Goal: Task Accomplishment & Management: Complete application form

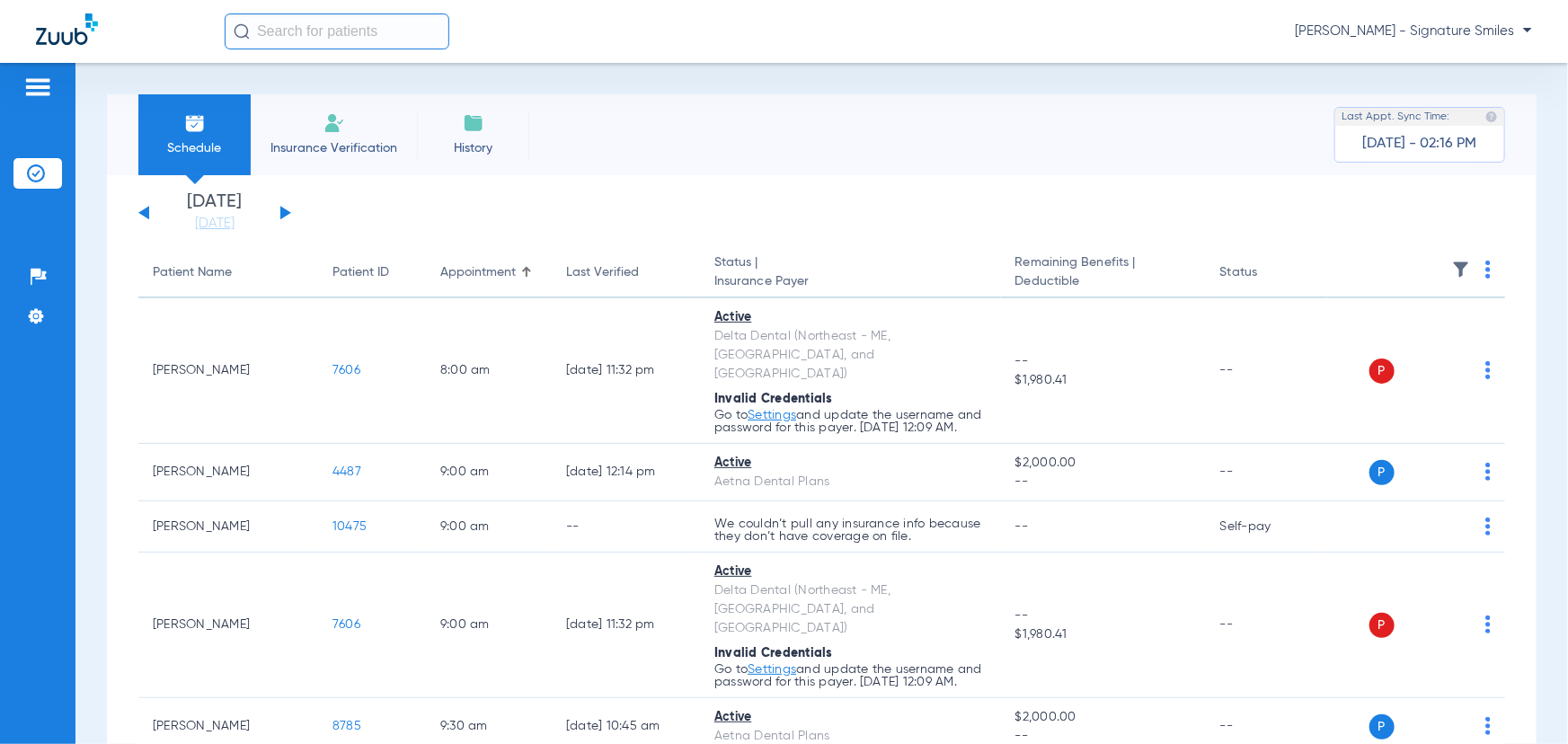
click at [287, 213] on button at bounding box center [285, 212] width 10 height 13
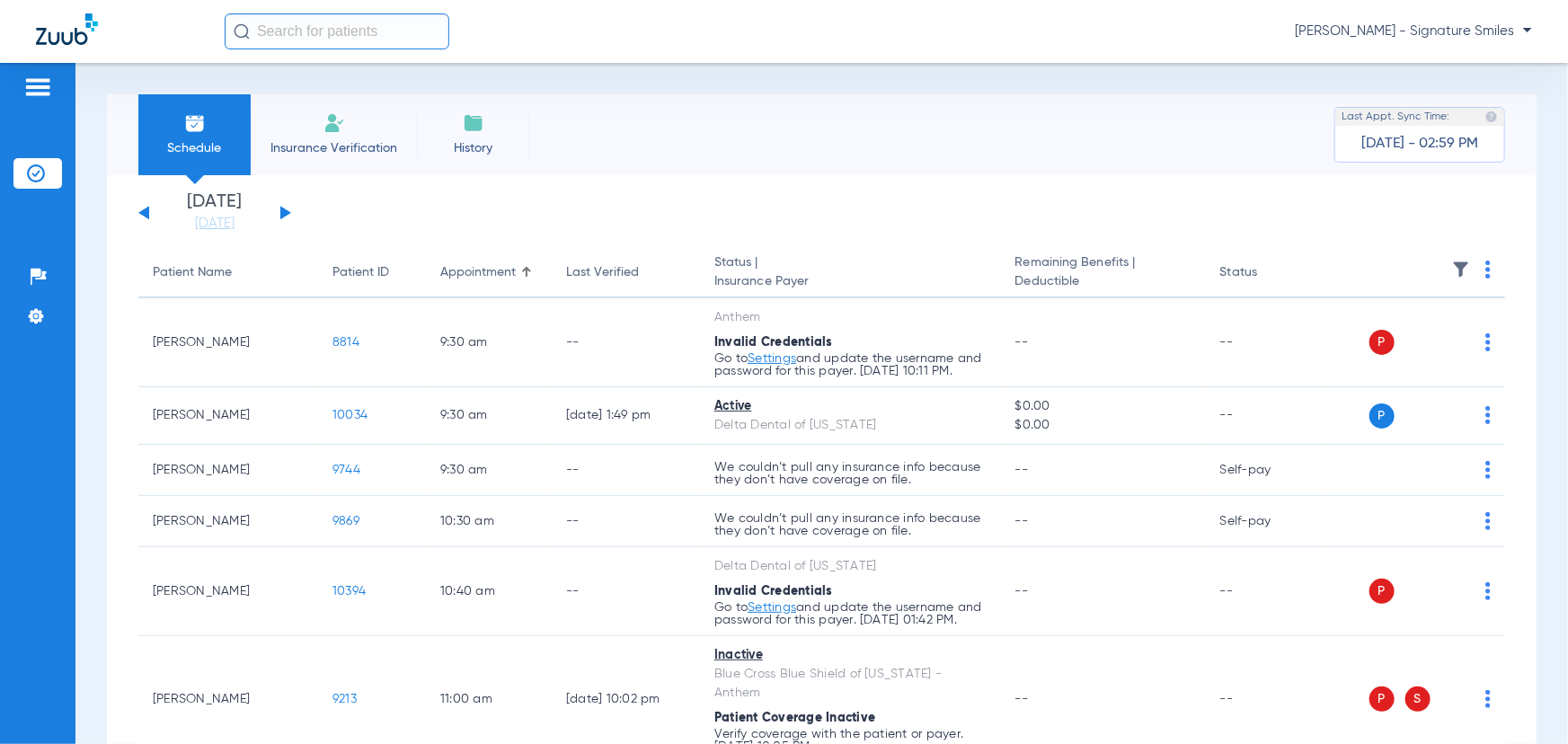
click at [279, 213] on div "[DATE] [DATE] [DATE] [DATE] [DATE] [DATE] [DATE] [DATE] [DATE] [DATE] [DATE] [D…" at bounding box center [214, 213] width 153 height 39
click at [287, 215] on button at bounding box center [285, 212] width 10 height 13
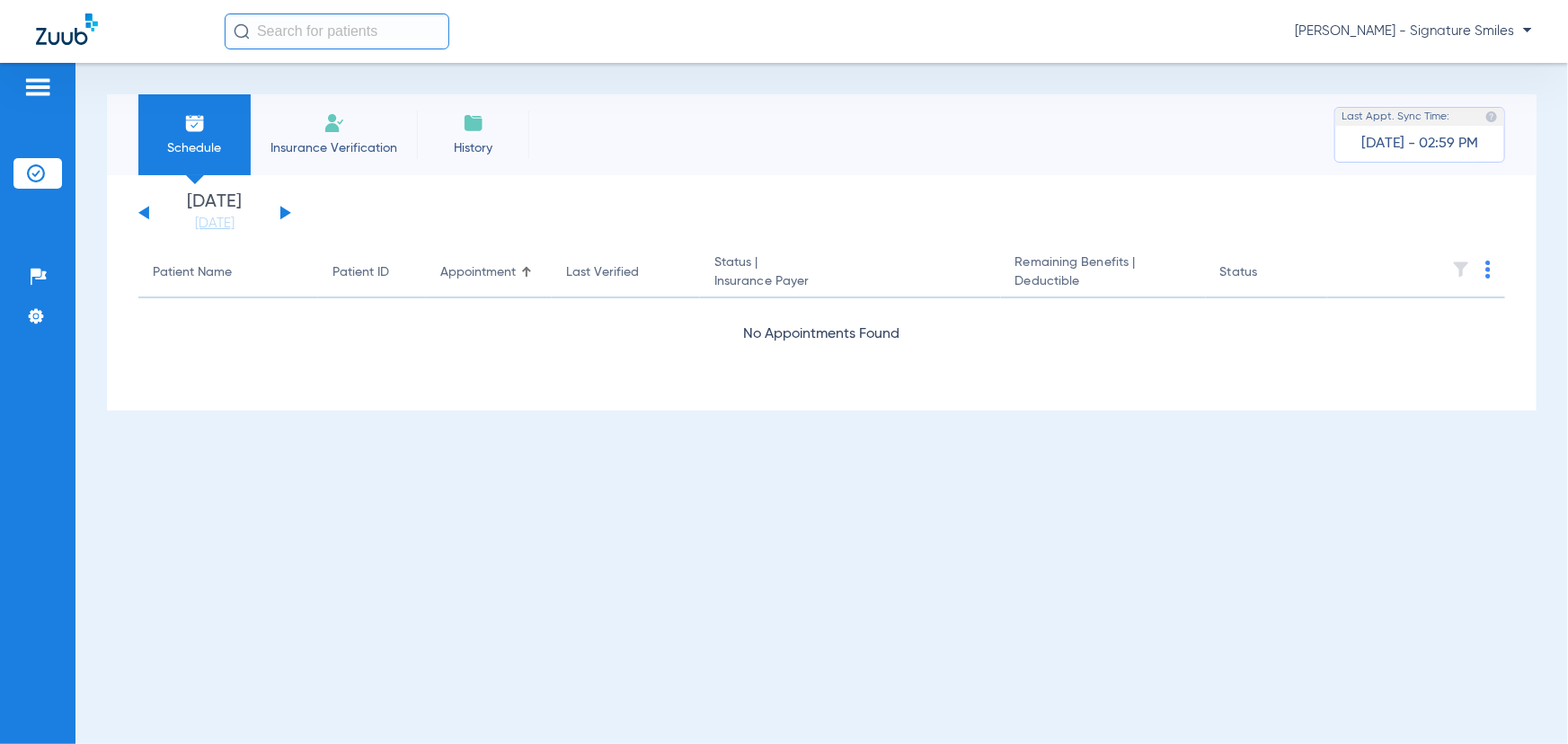
click at [287, 215] on button at bounding box center [285, 212] width 10 height 13
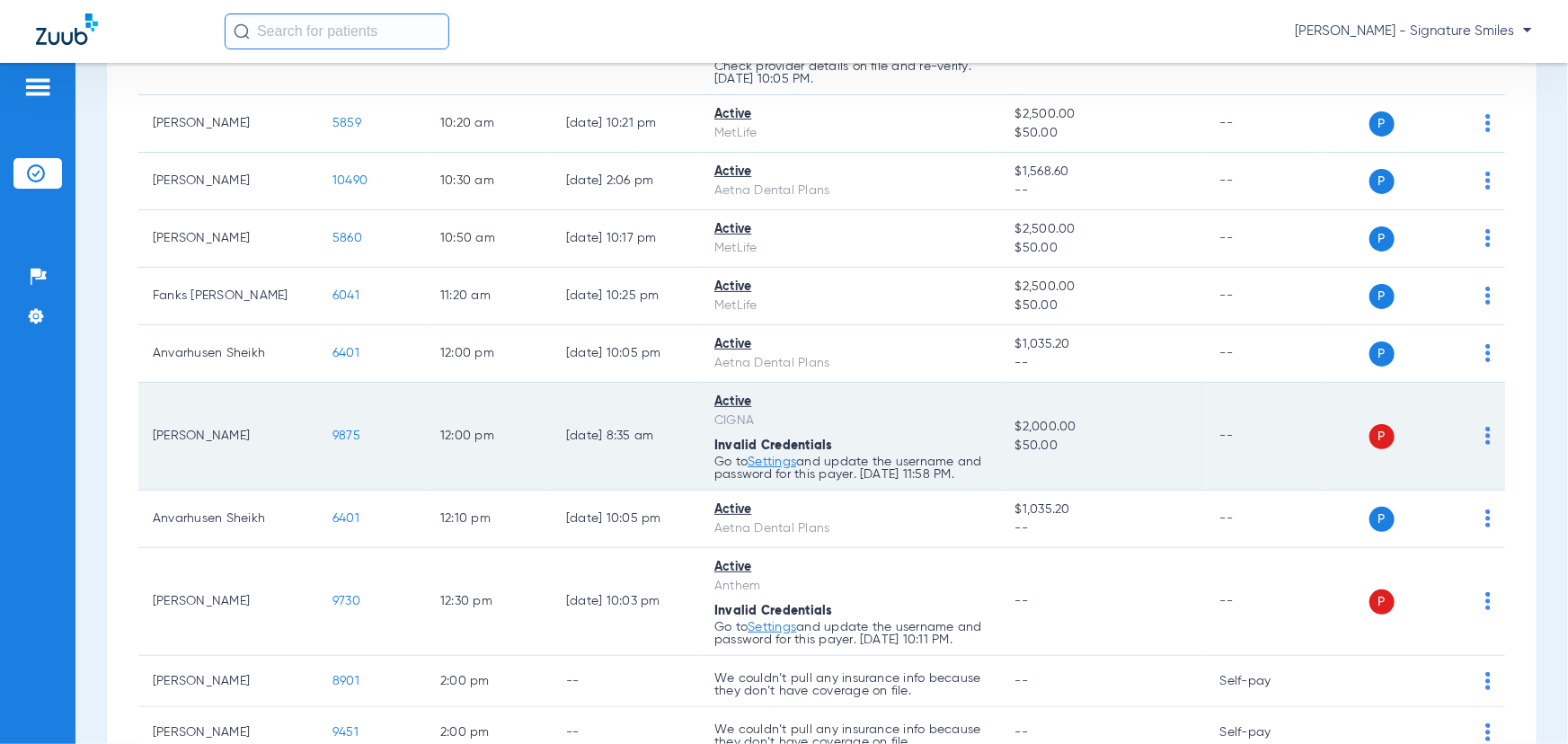
scroll to position [653, 0]
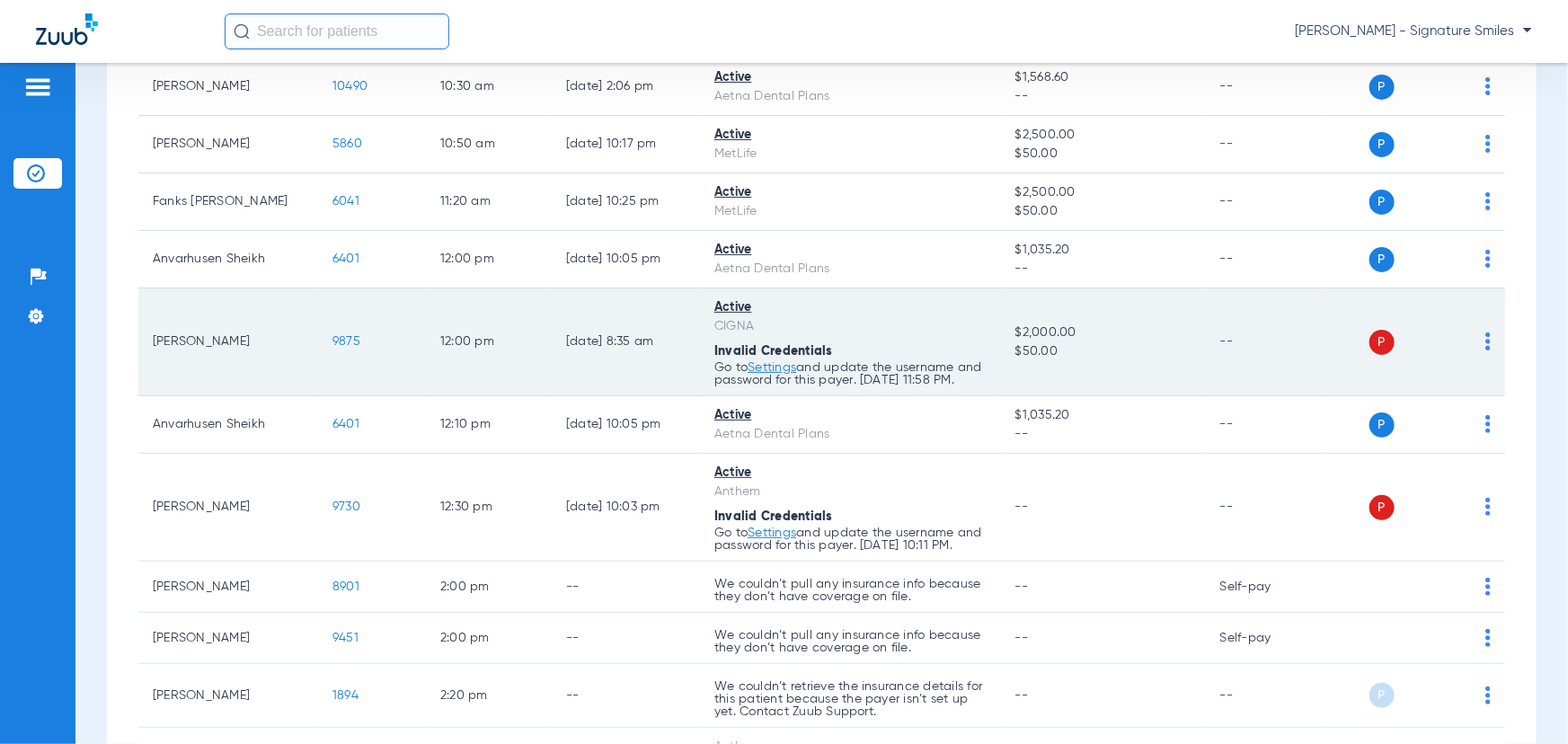
click at [727, 318] on div "Active" at bounding box center [850, 307] width 272 height 19
click at [737, 318] on div "Active" at bounding box center [850, 307] width 272 height 19
click at [1377, 355] on span "P" at bounding box center [1381, 342] width 25 height 25
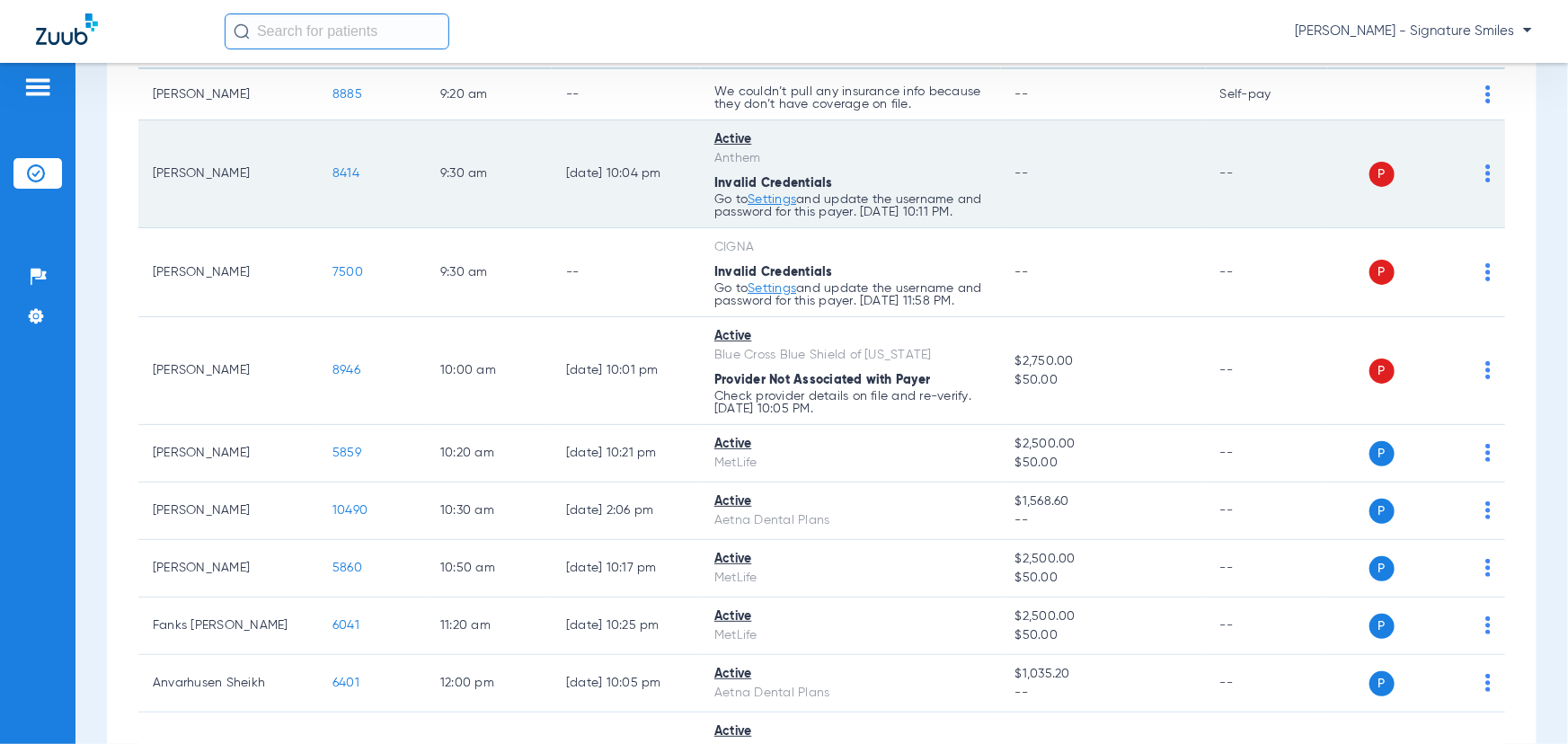
scroll to position [0, 0]
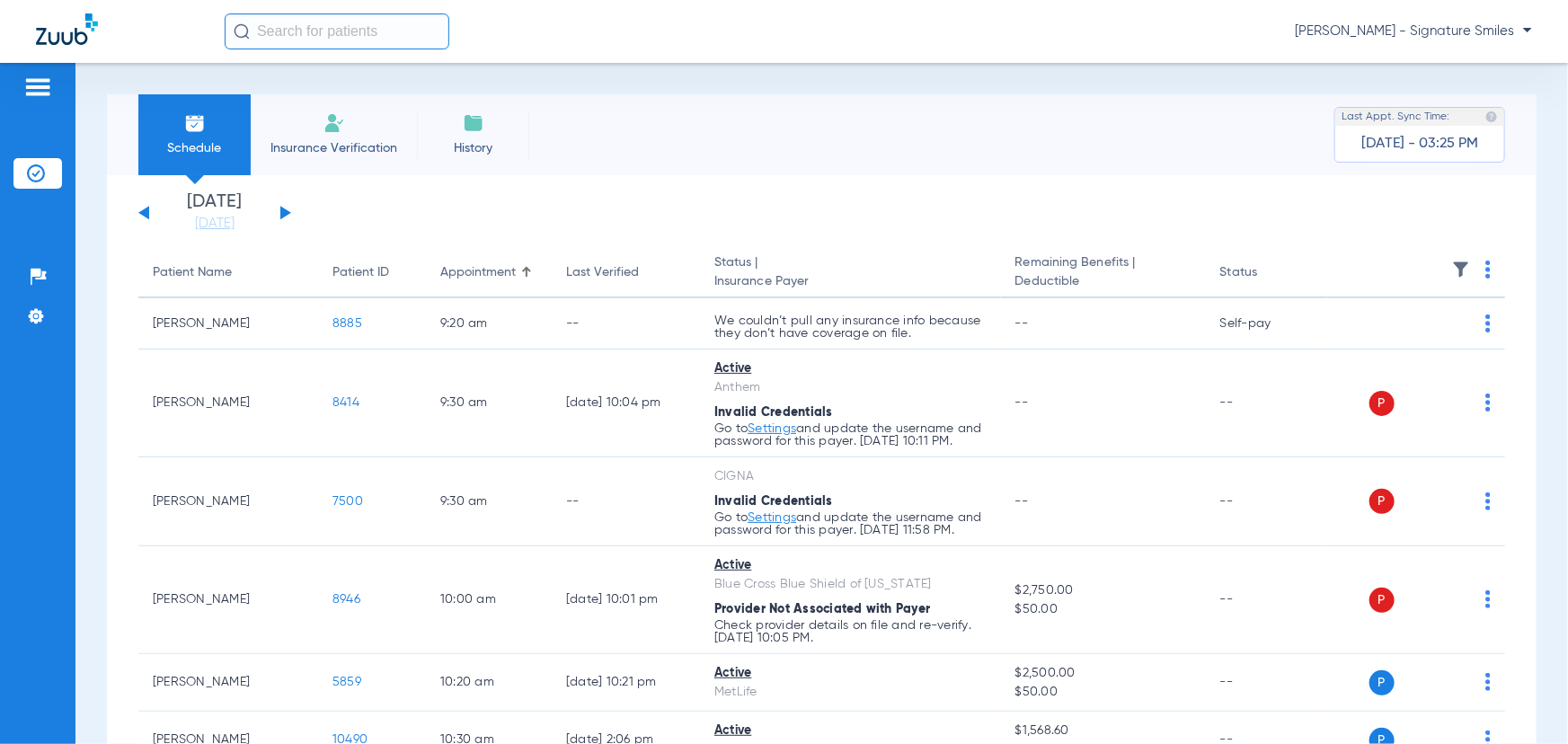
click at [141, 213] on button at bounding box center [143, 212] width 10 height 13
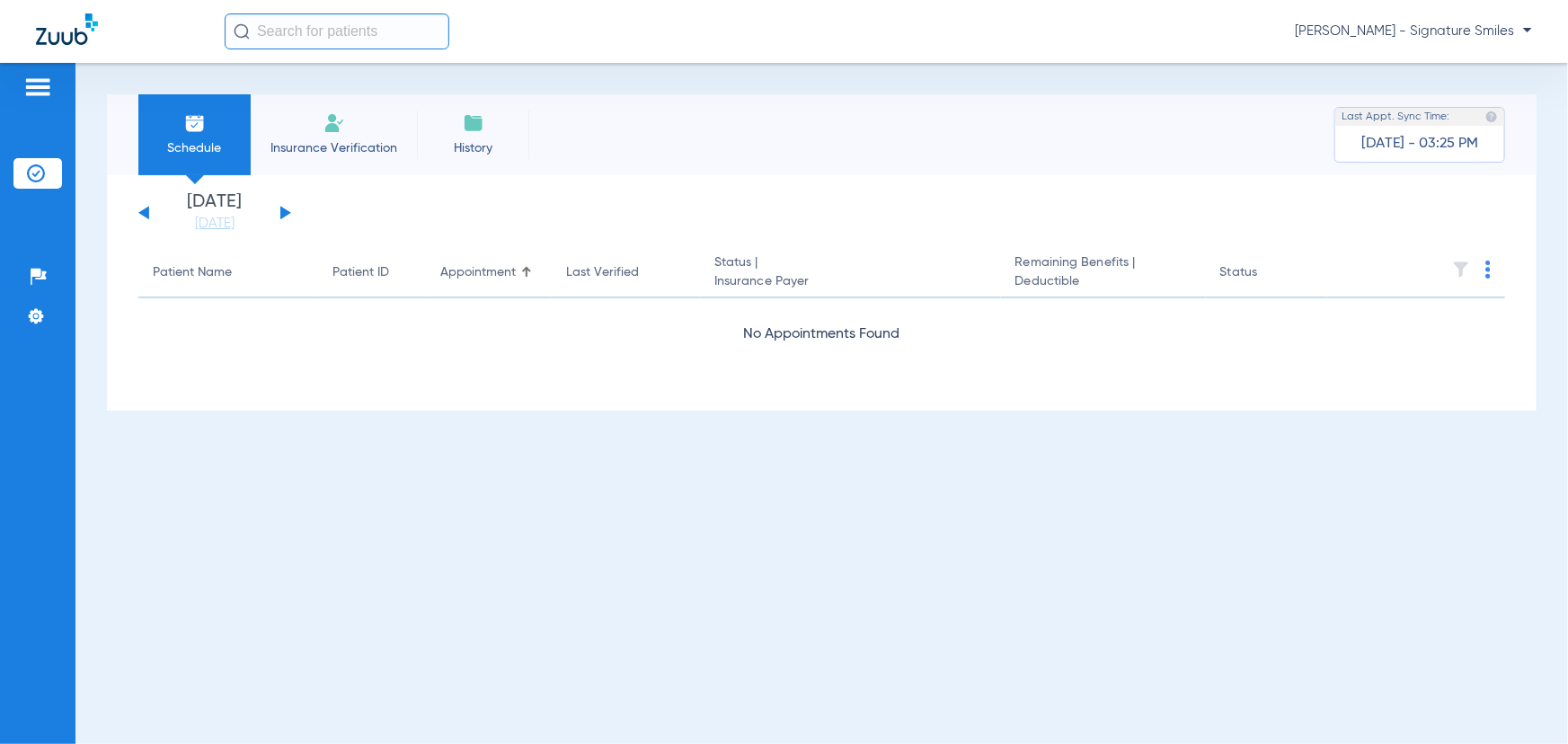
click at [340, 134] on li "Insurance Verification" at bounding box center [334, 134] width 166 height 81
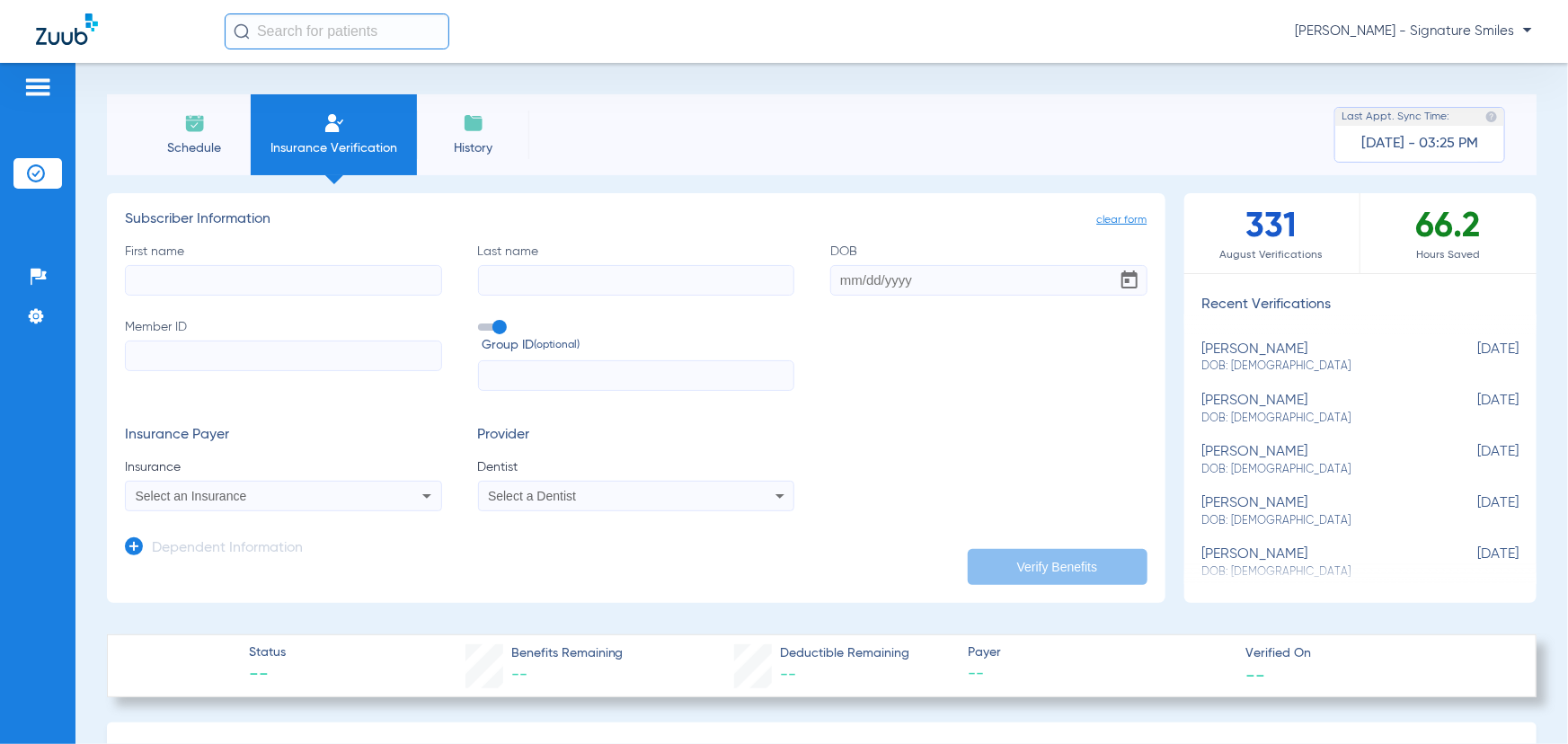
click at [287, 499] on div "Select an Insurance" at bounding box center [254, 495] width 237 height 12
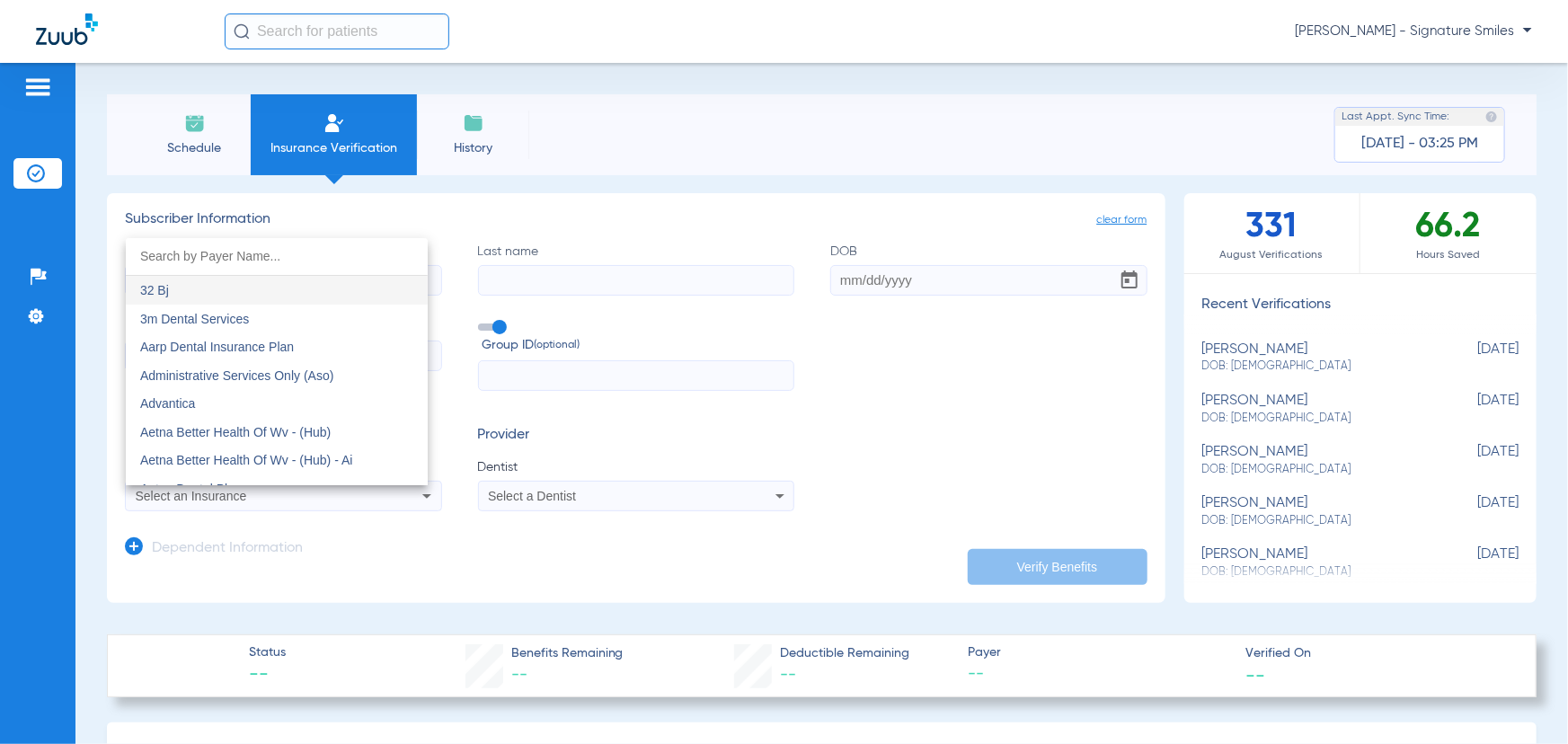
click at [287, 499] on div at bounding box center [784, 372] width 1568 height 744
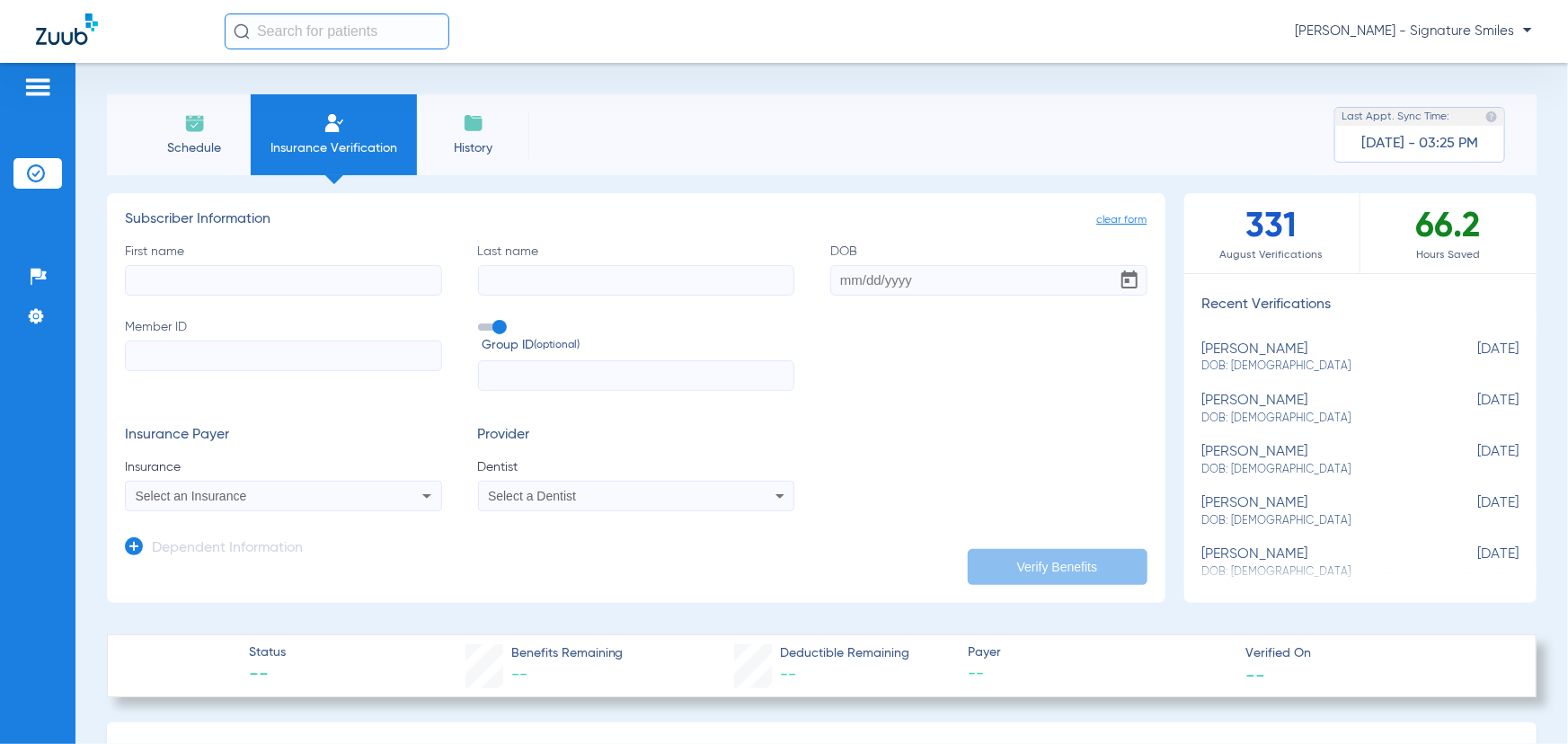
click at [462, 141] on span "History" at bounding box center [473, 147] width 85 height 18
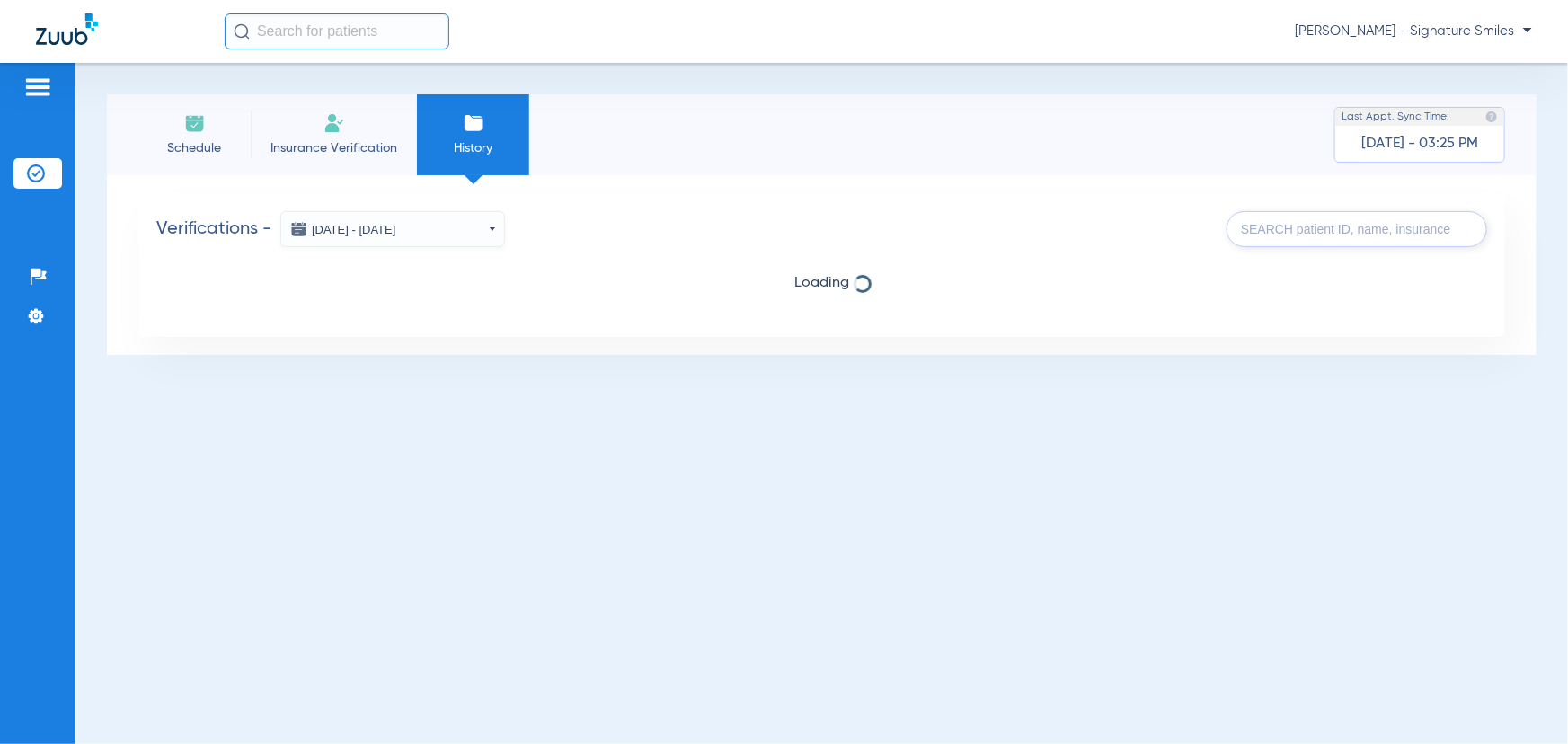
click at [349, 163] on li "Insurance Verification" at bounding box center [334, 134] width 166 height 81
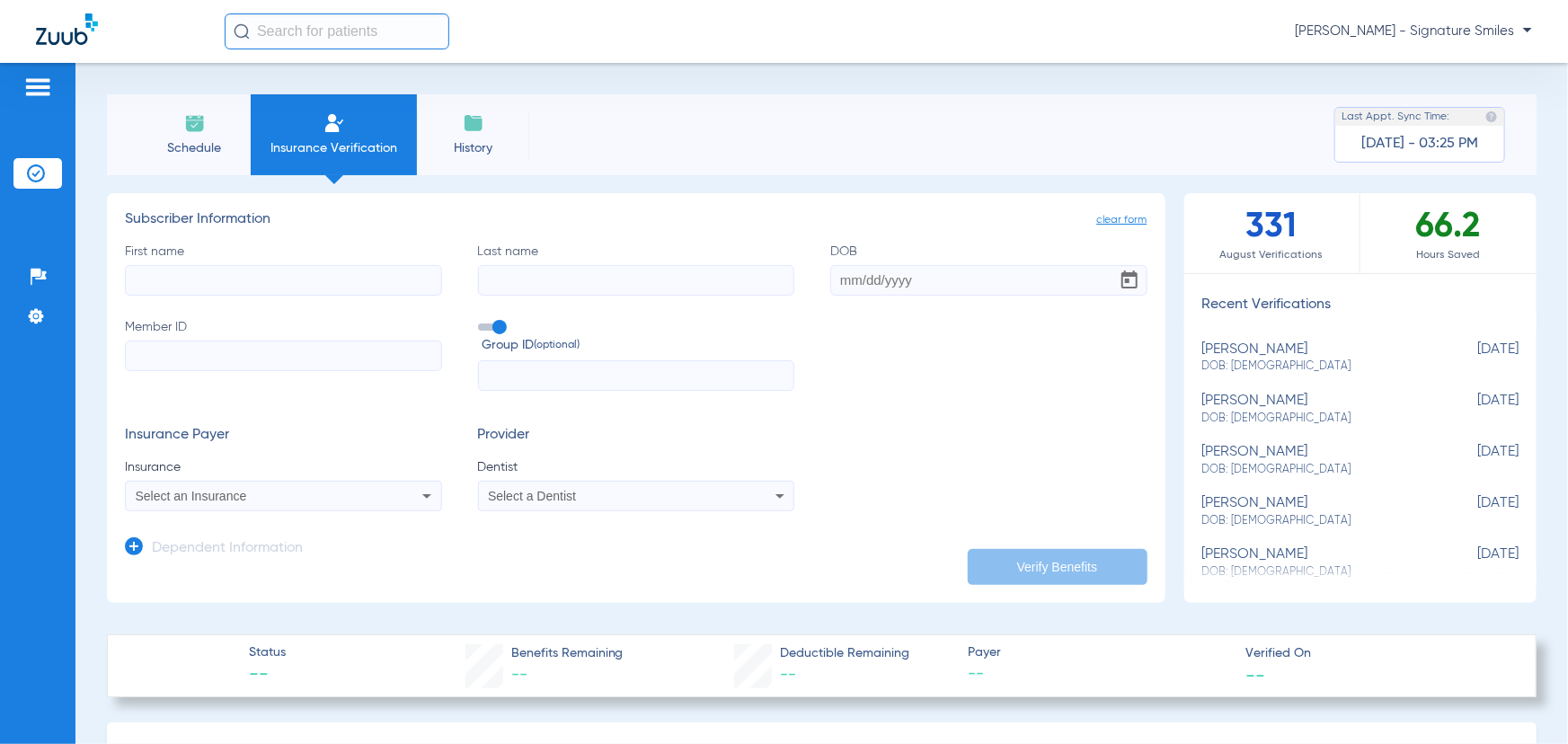
click at [232, 153] on span "Schedule" at bounding box center [194, 147] width 85 height 18
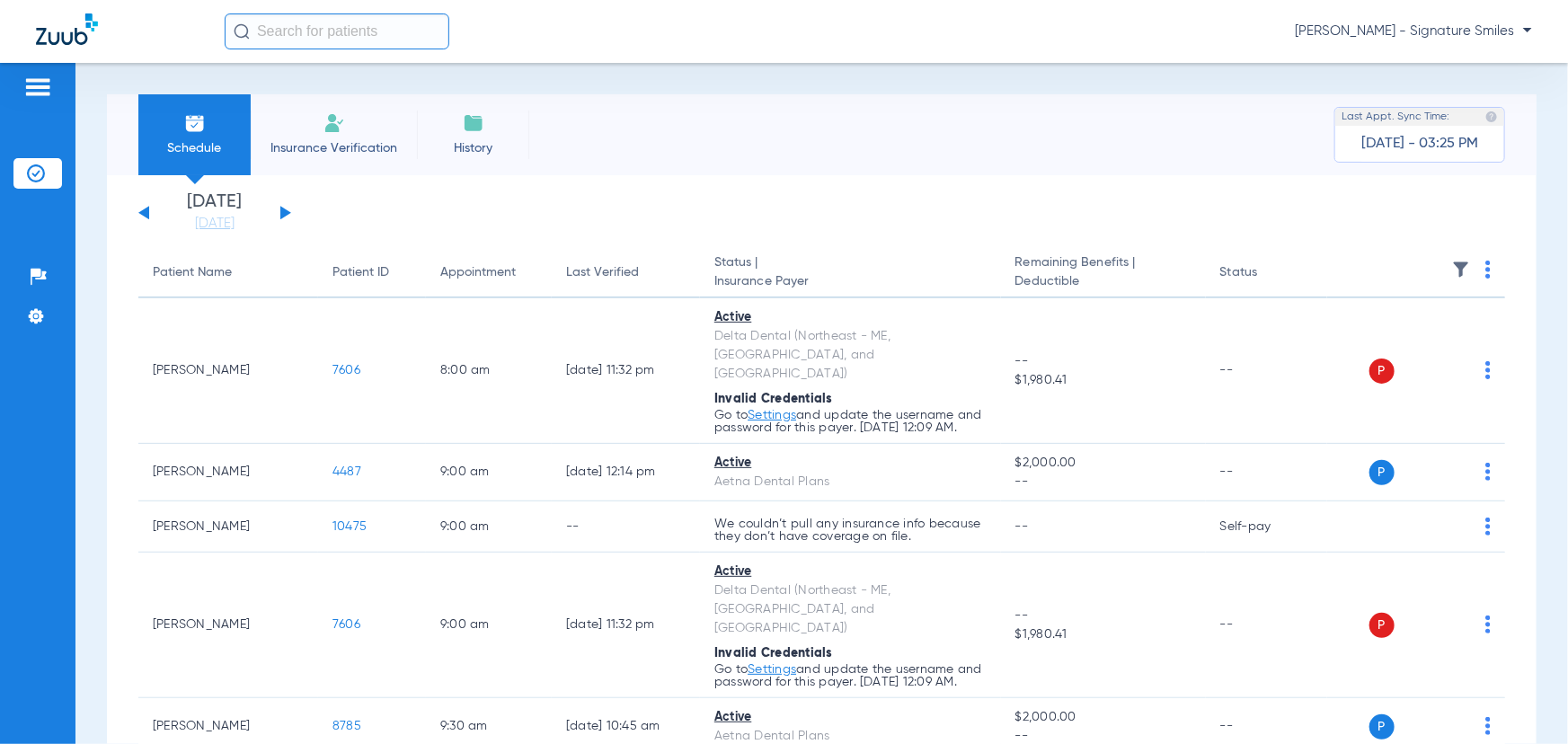
click at [276, 218] on div "[DATE] [DATE] [DATE] [DATE] [DATE] [DATE] [DATE] [DATE] [DATE] [DATE] [DATE] [D…" at bounding box center [214, 213] width 153 height 39
click at [286, 212] on button at bounding box center [285, 212] width 10 height 13
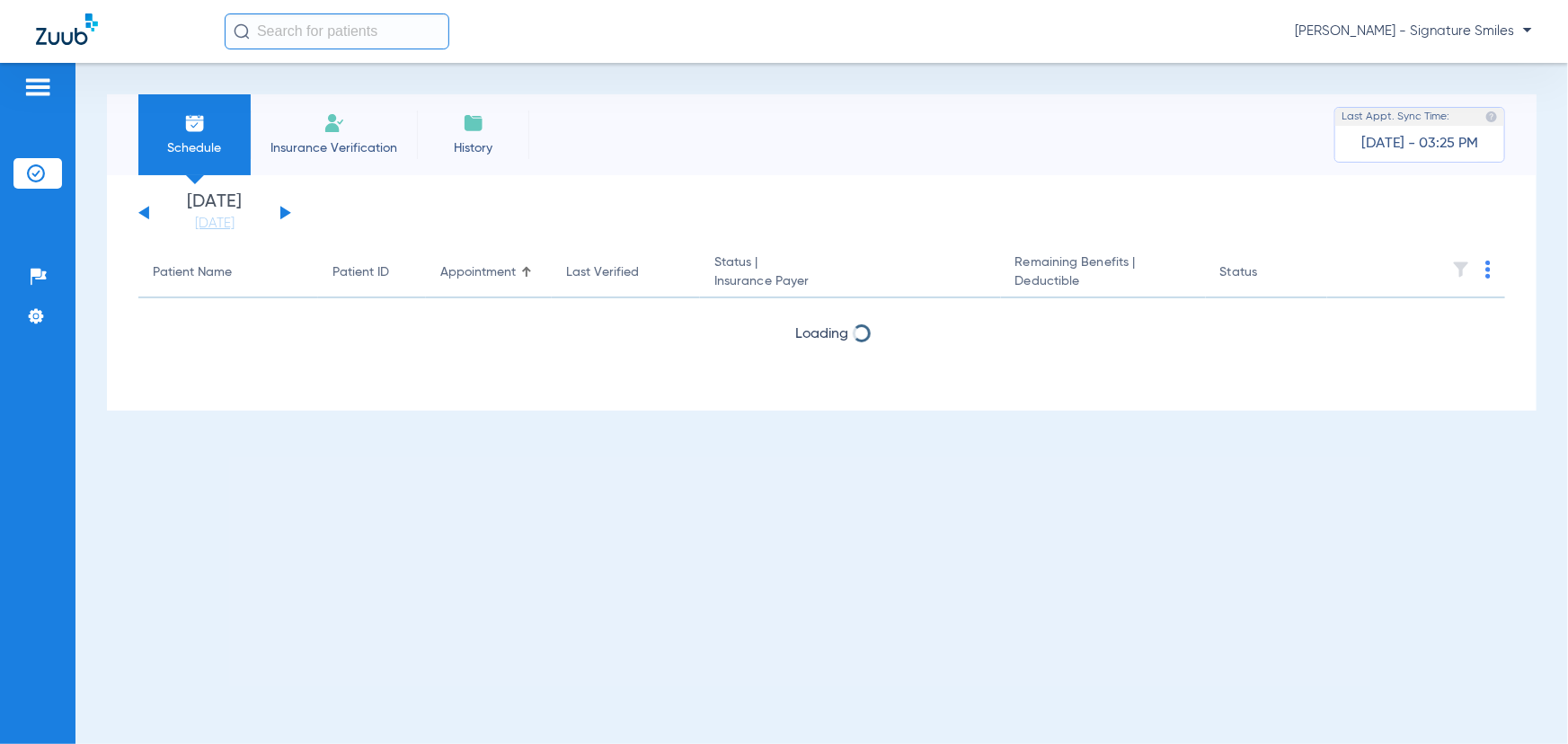
click at [286, 212] on button at bounding box center [285, 212] width 10 height 13
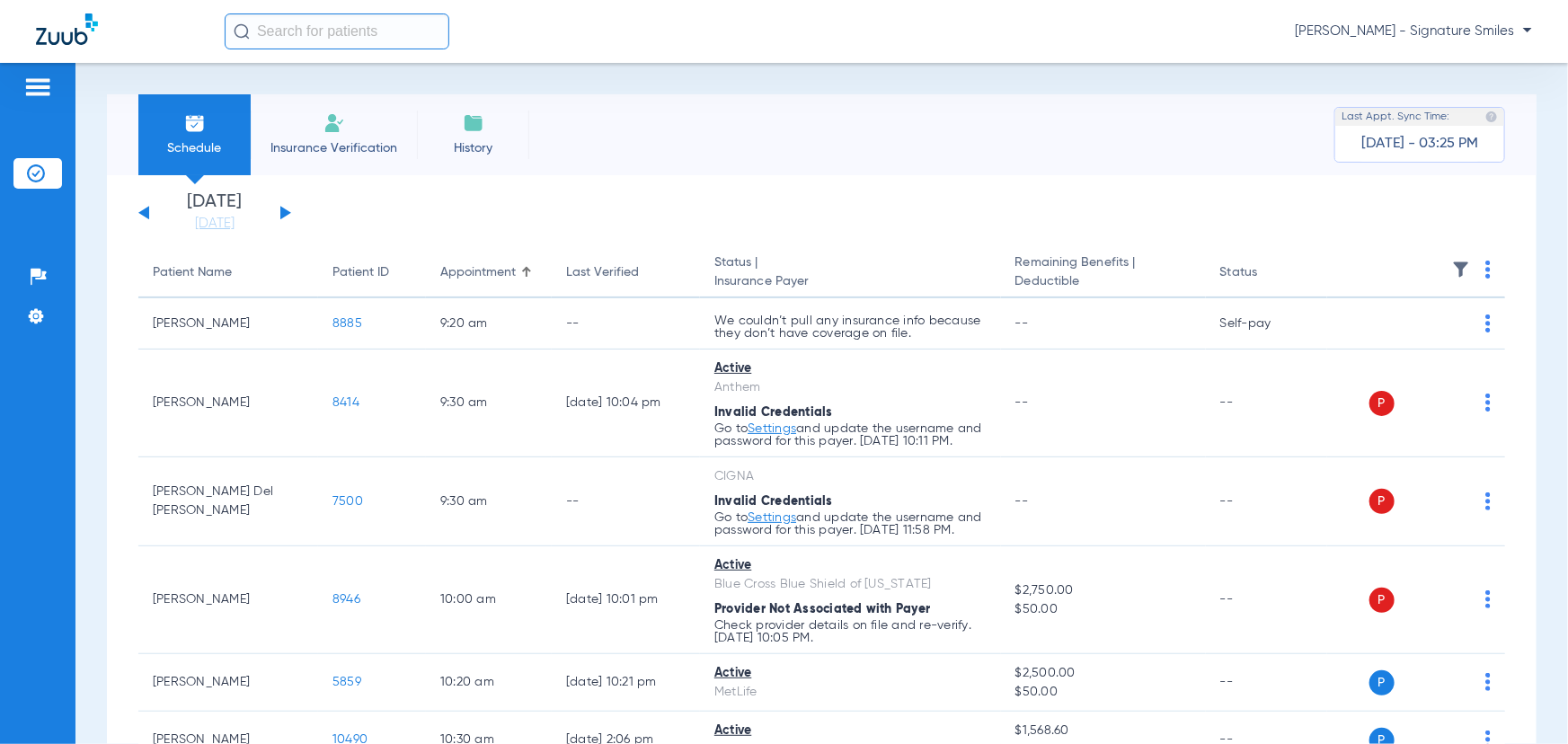
click at [334, 139] on span "Insurance Verification" at bounding box center [334, 147] width 139 height 18
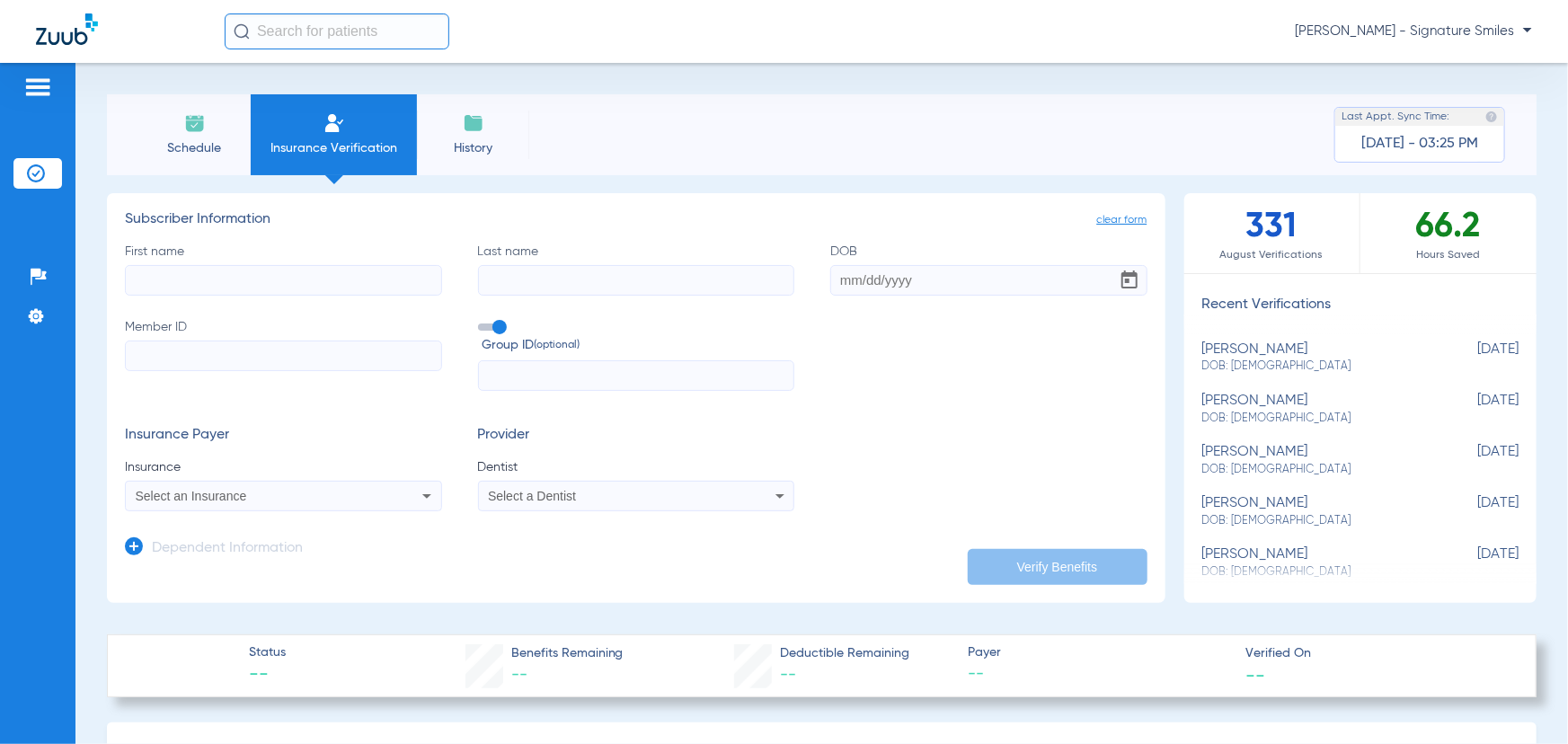
click at [305, 272] on input "First name" at bounding box center [284, 280] width 318 height 31
type input "Soncherae"
type input "[PERSON_NAME]"
click at [834, 287] on input "DOB Required" at bounding box center [989, 280] width 318 height 31
type input "[DATE]"
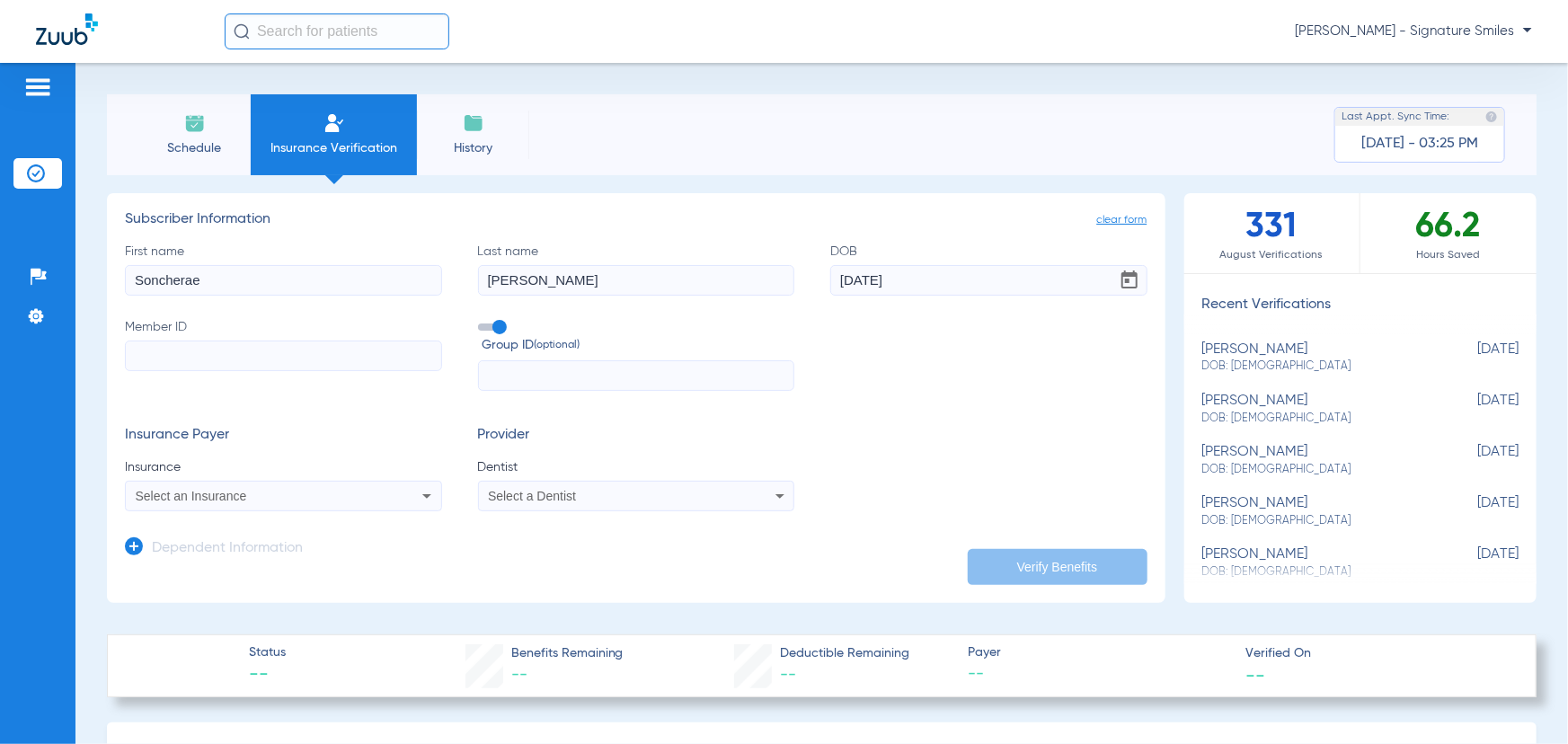
click at [936, 321] on div "First name [PERSON_NAME] Last name [PERSON_NAME] DOB [DEMOGRAPHIC_DATA] Member …" at bounding box center [636, 317] width 1022 height 149
click at [262, 370] on label "Member ID" at bounding box center [284, 355] width 318 height 73
click at [262, 370] on input "Member ID" at bounding box center [284, 355] width 318 height 31
click at [261, 362] on input "Member ID" at bounding box center [284, 355] width 318 height 31
paste input "0973583426"
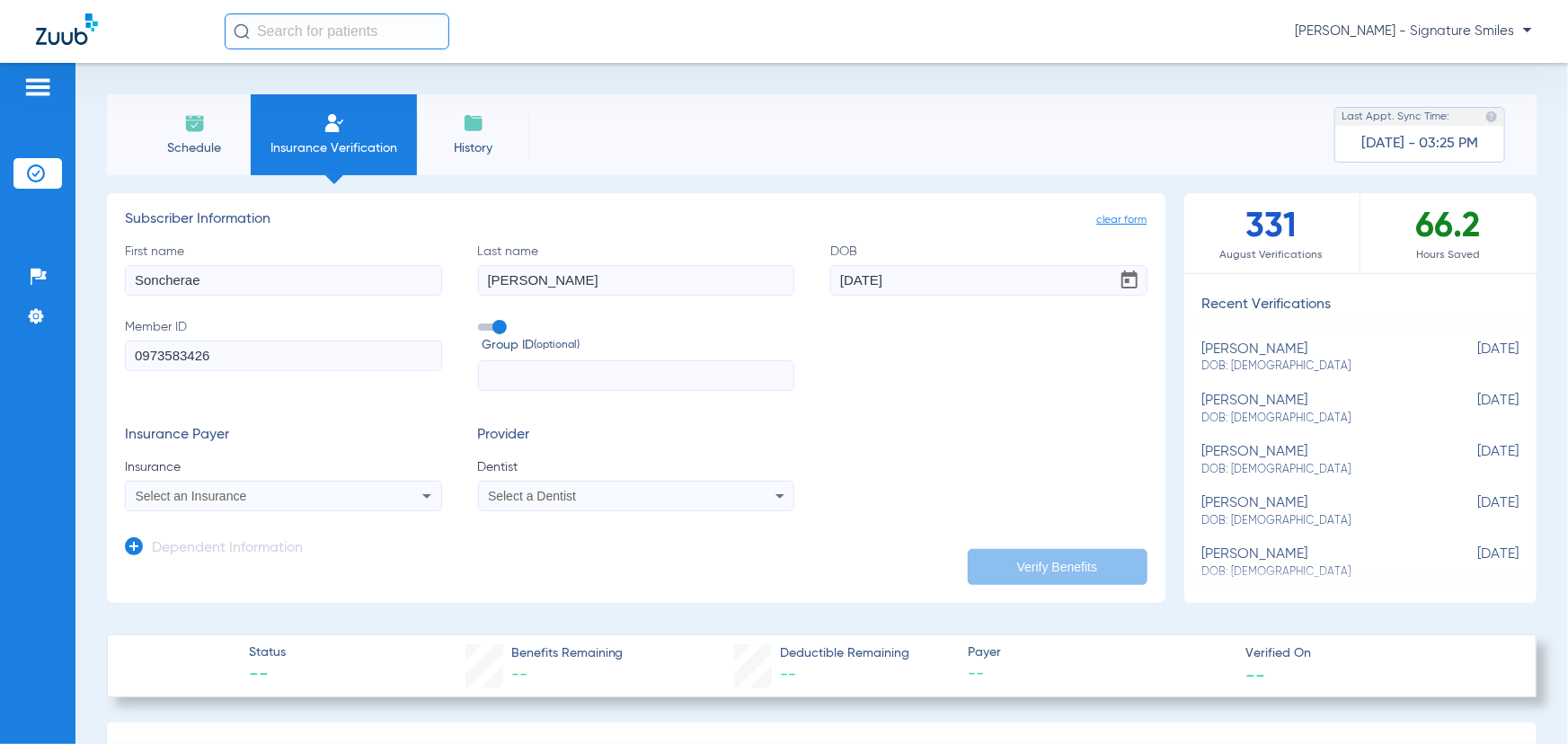
type input "0973583426"
click at [361, 504] on div "Select an Insurance" at bounding box center [284, 495] width 316 height 22
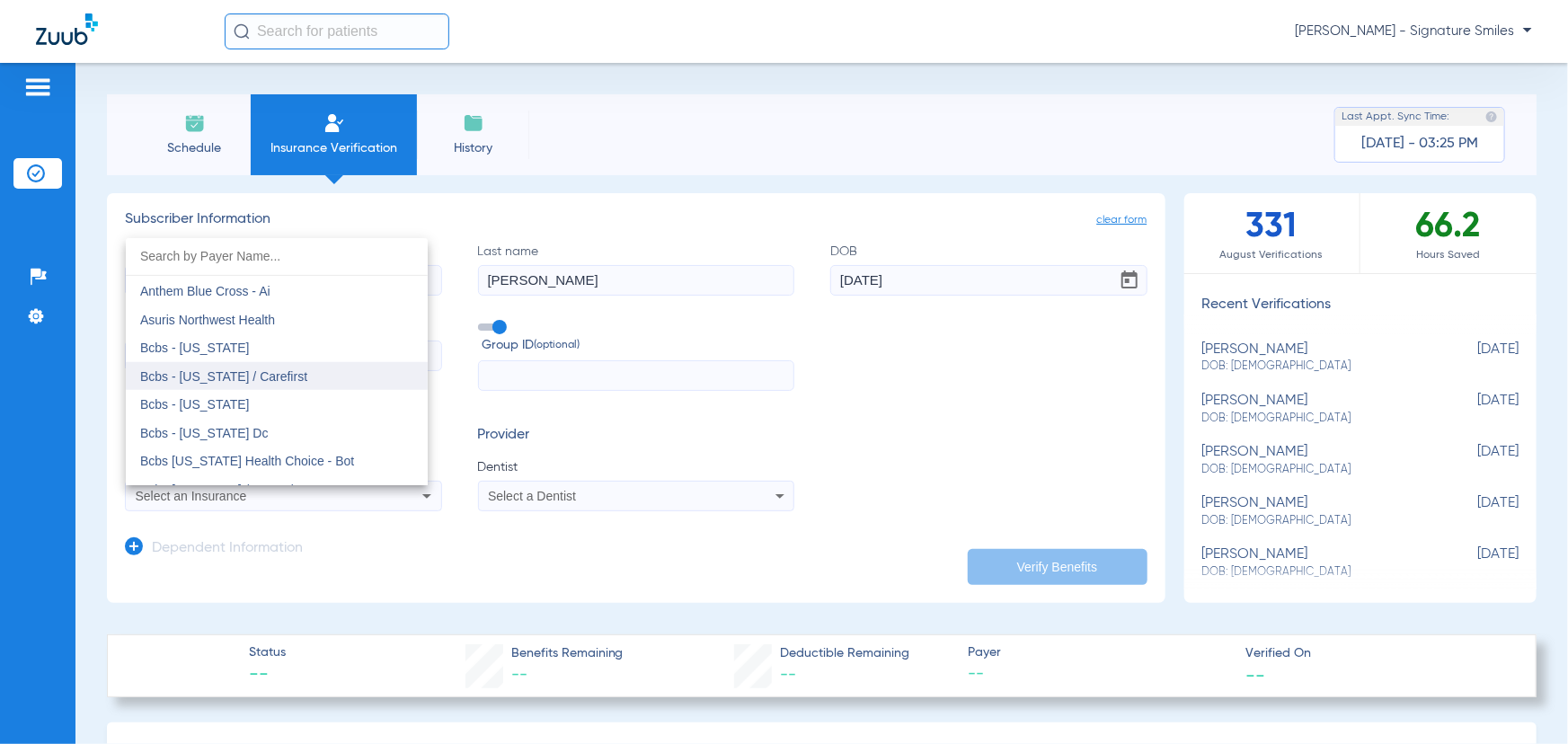
scroll to position [653, 0]
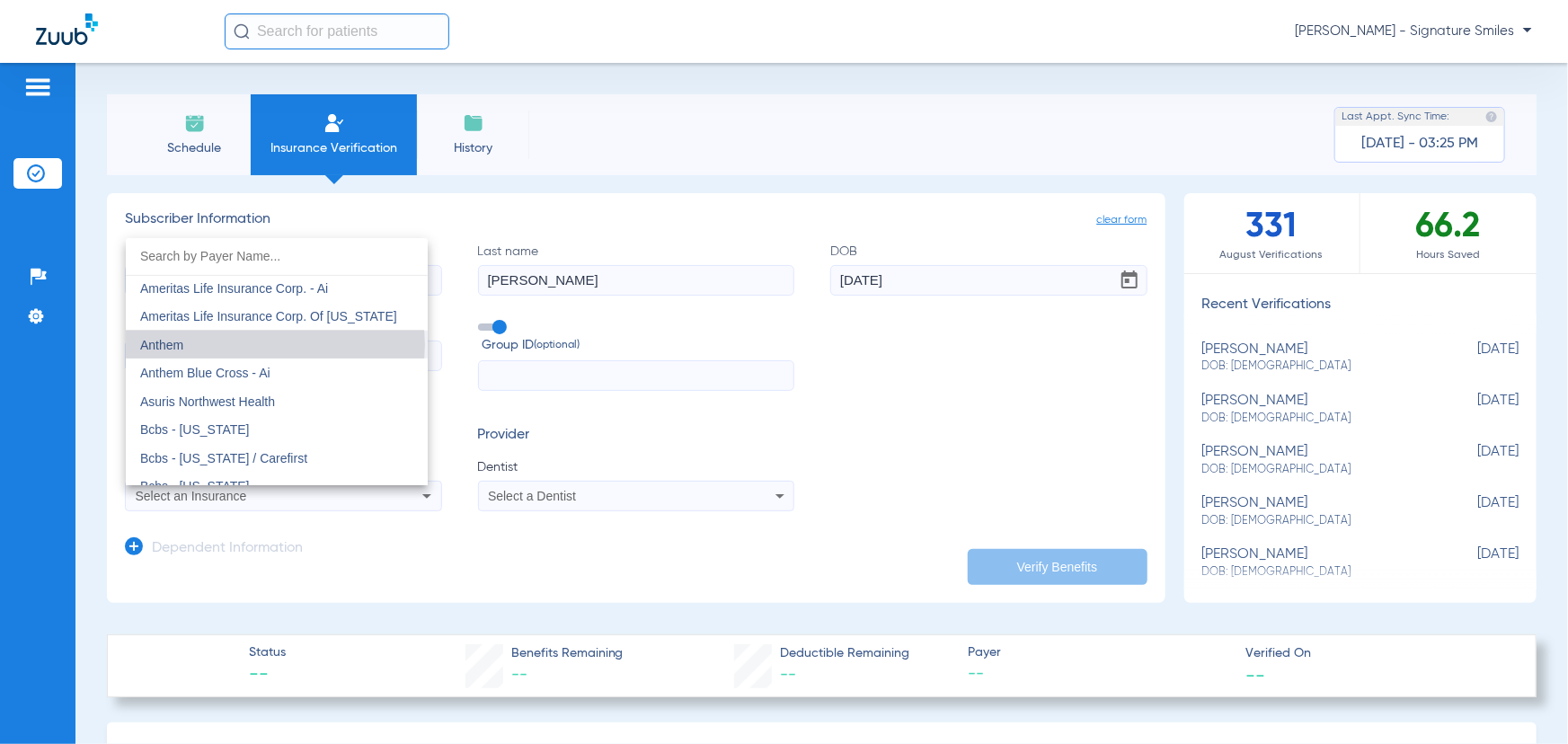
click at [275, 344] on mat-option "Anthem" at bounding box center [276, 345] width 302 height 29
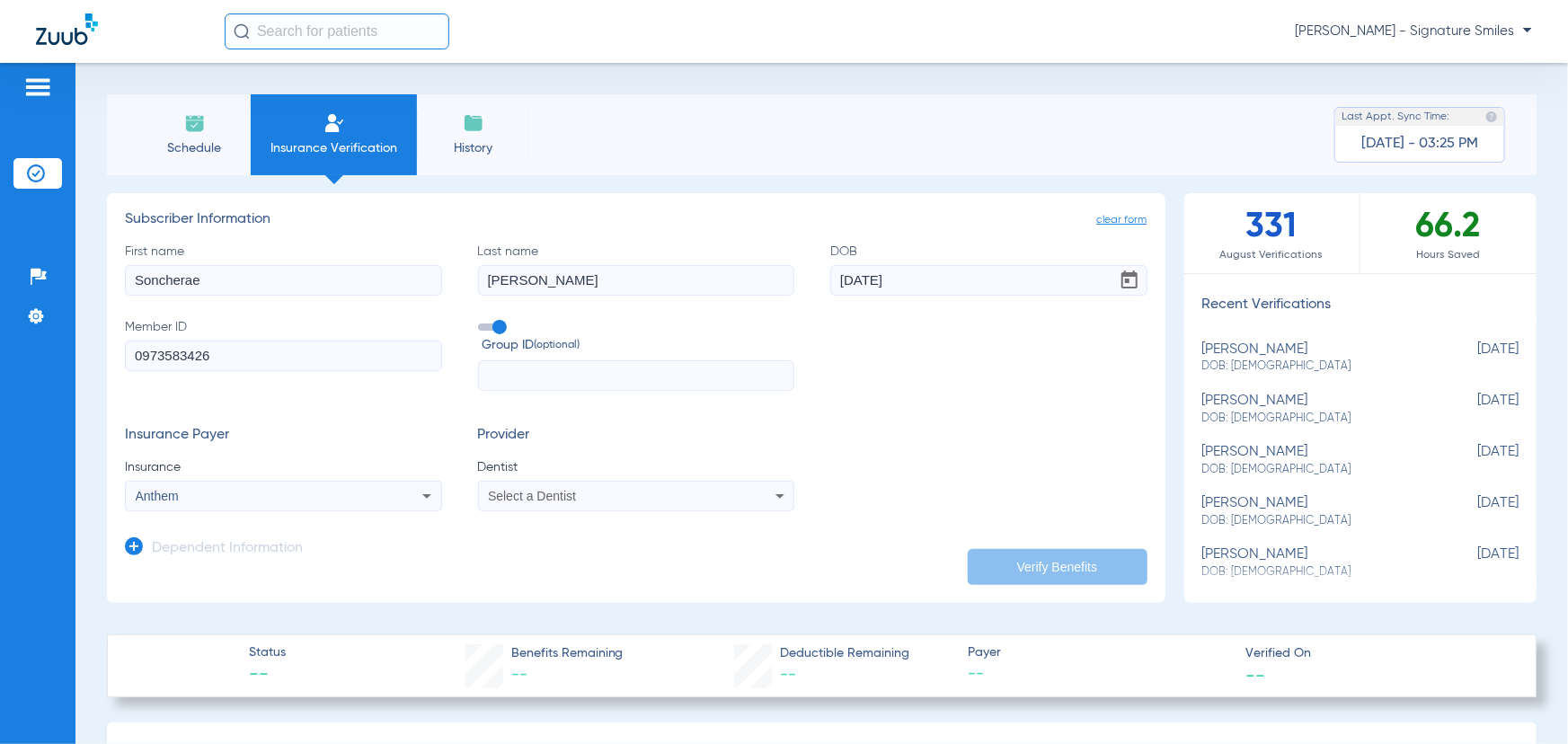
click at [567, 471] on span "Dentist" at bounding box center [637, 467] width 318 height 18
click at [560, 491] on span "Select a Dentist" at bounding box center [532, 495] width 88 height 14
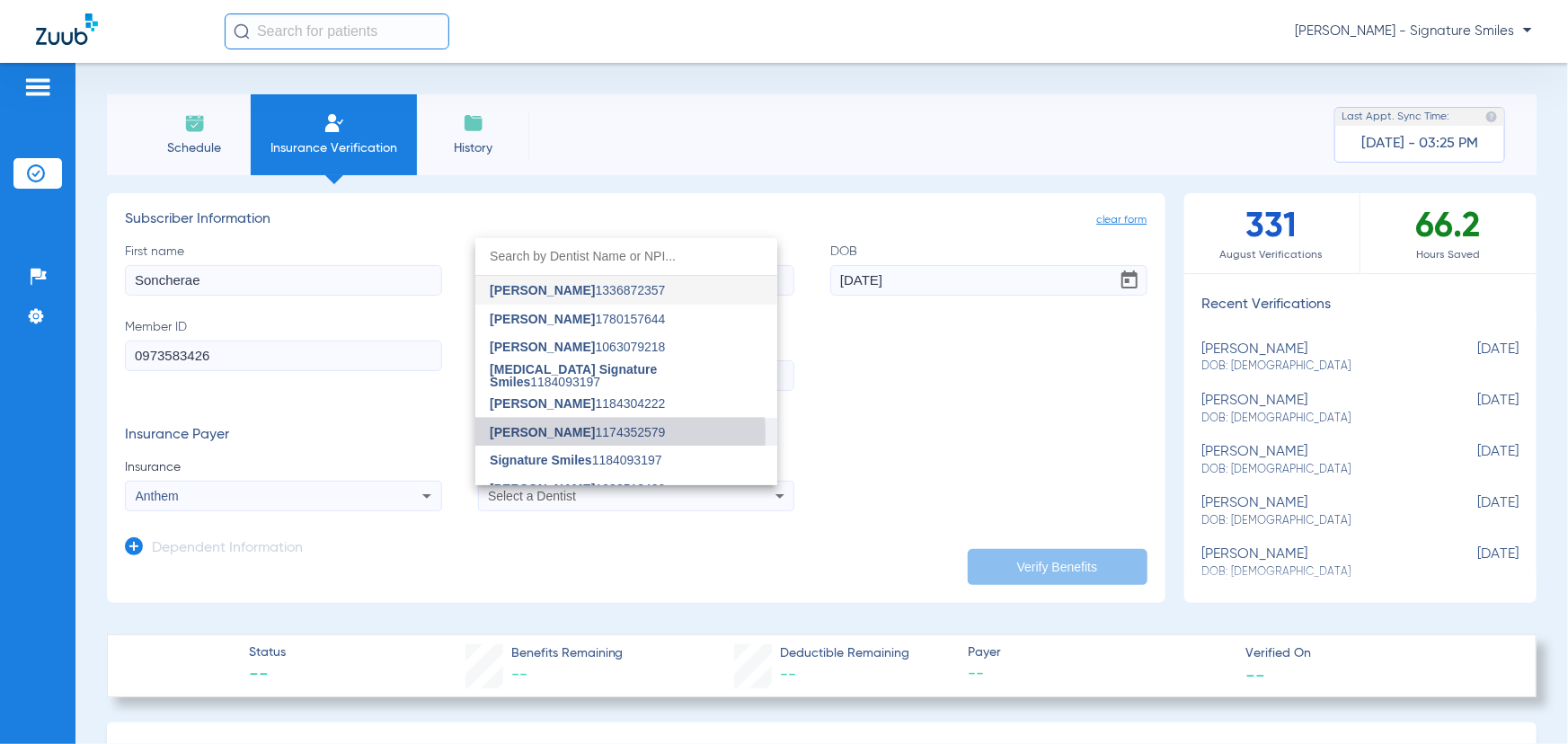
click at [567, 434] on span "[PERSON_NAME]" at bounding box center [542, 431] width 105 height 14
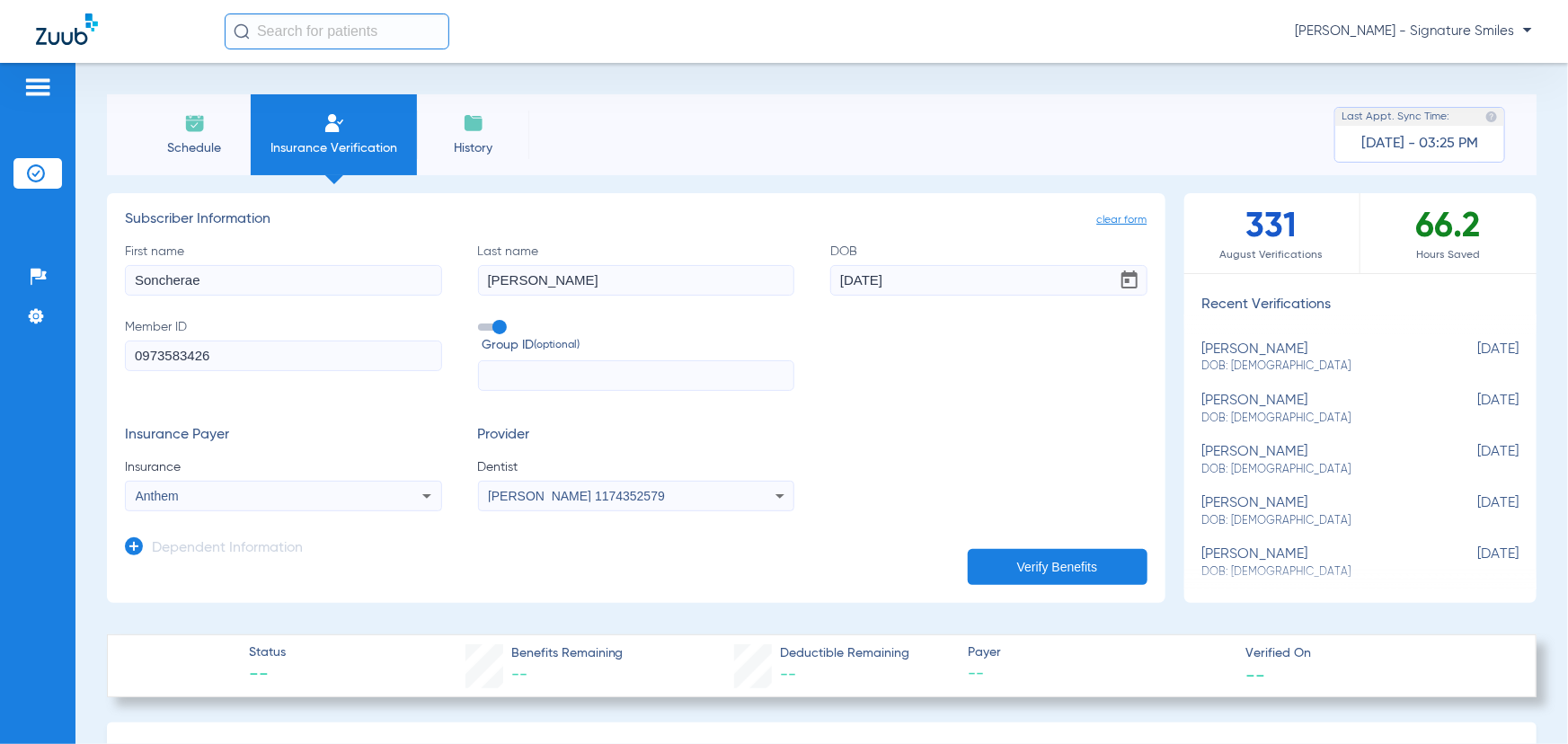
click at [588, 506] on mat-select "[PERSON_NAME] 1174352579" at bounding box center [637, 496] width 318 height 31
click at [577, 512] on app-dependent-form "Dependent Information" at bounding box center [636, 541] width 1022 height 60
click at [581, 501] on span "[PERSON_NAME] 1174352579" at bounding box center [576, 495] width 177 height 14
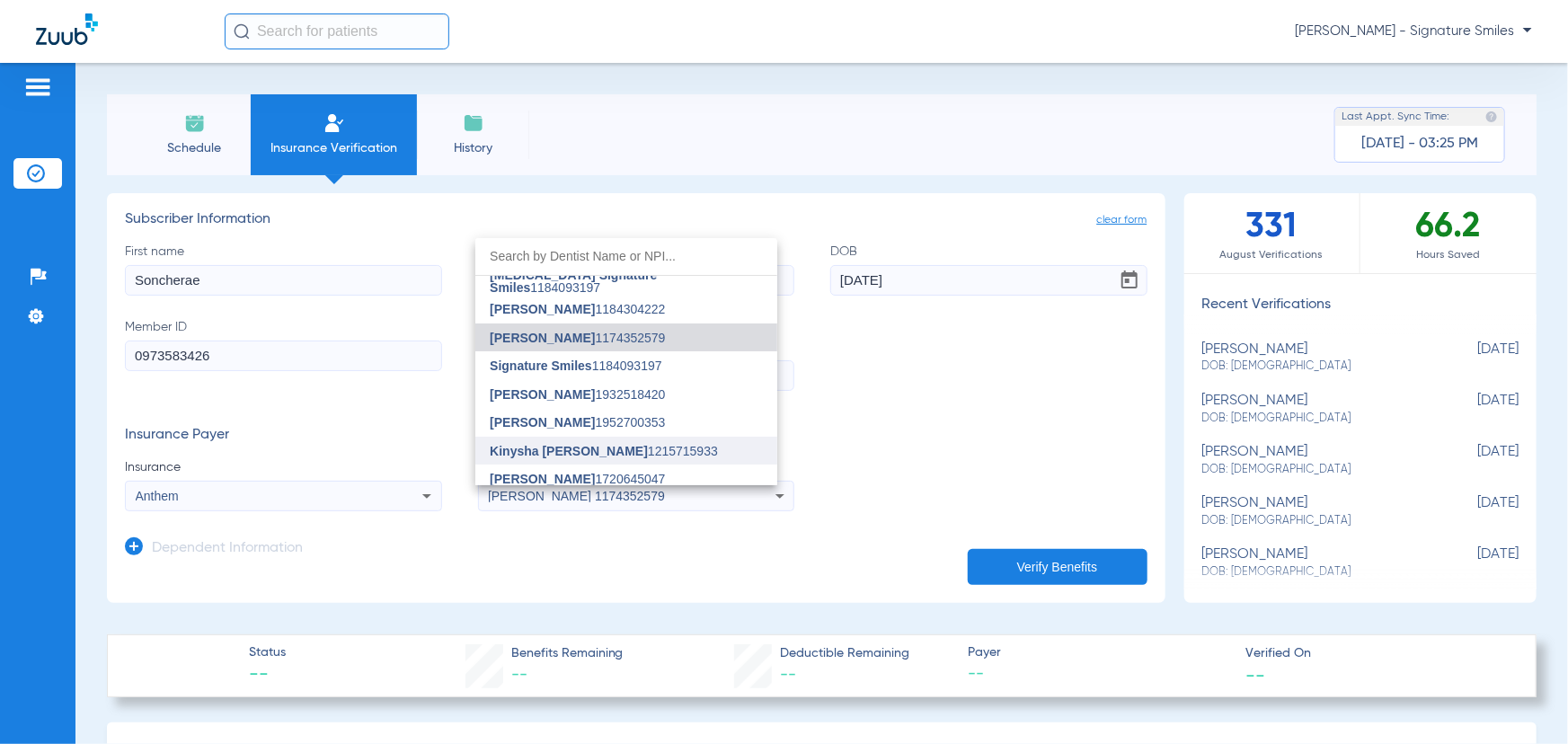
scroll to position [101, 0]
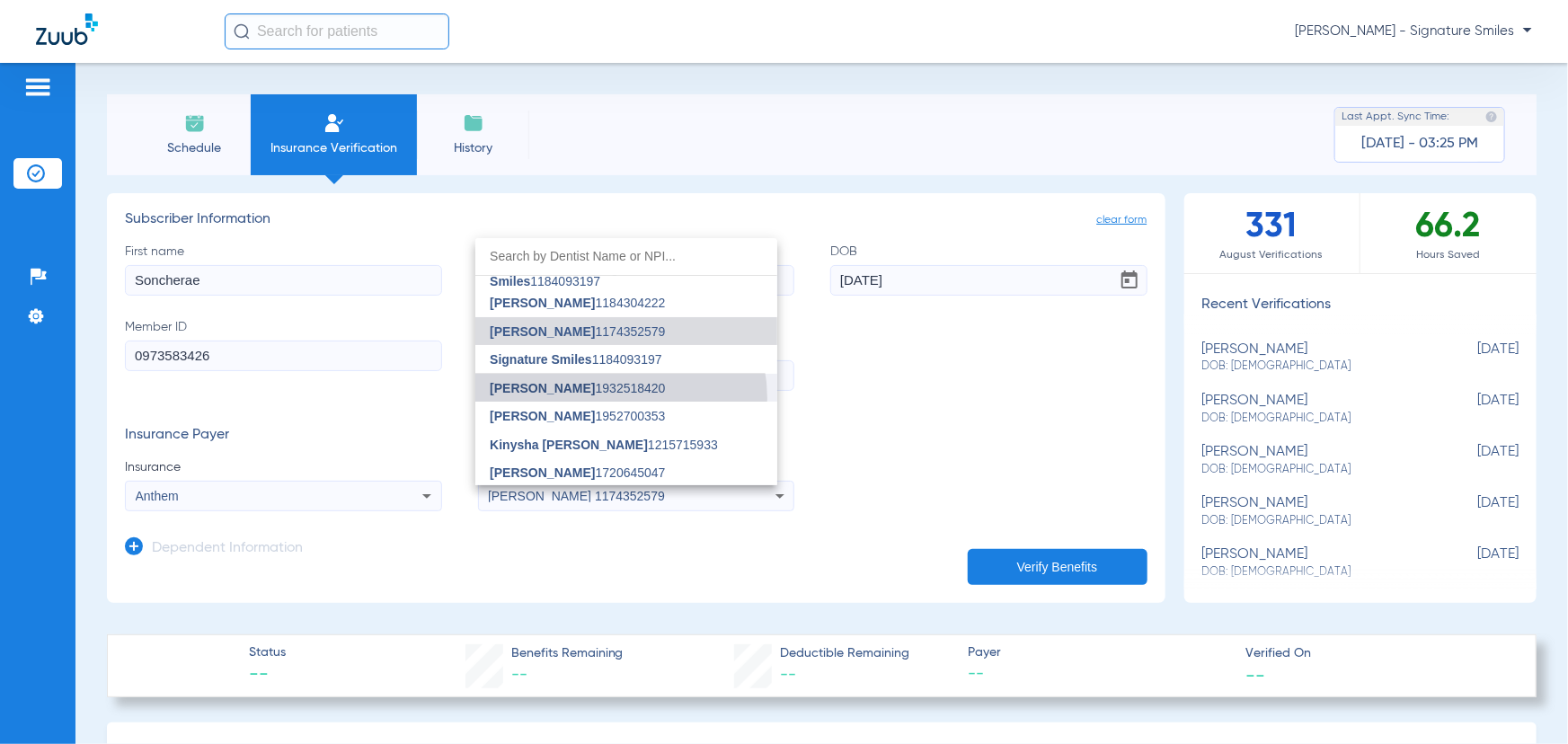
click at [600, 397] on mat-option "[PERSON_NAME] 1932518420" at bounding box center [626, 388] width 302 height 29
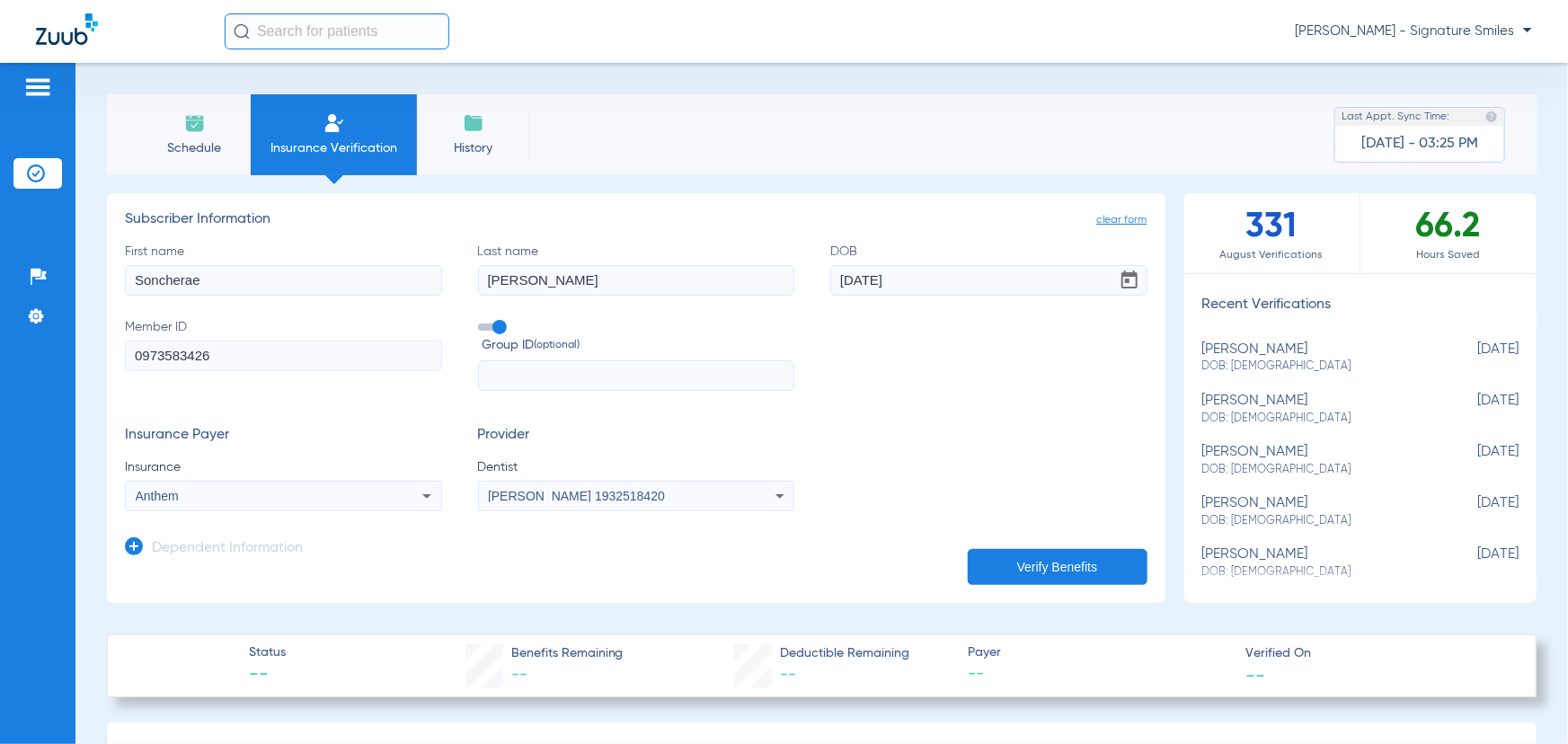
drag, startPoint x: 832, startPoint y: 457, endPoint x: 853, endPoint y: 463, distance: 21.8
click at [838, 458] on div "Insurance Payer Insurance Anthem Provider Dentist [PERSON_NAME] 1932518420" at bounding box center [636, 469] width 1022 height 85
click at [1016, 563] on button "Verify Benefits" at bounding box center [1057, 566] width 179 height 36
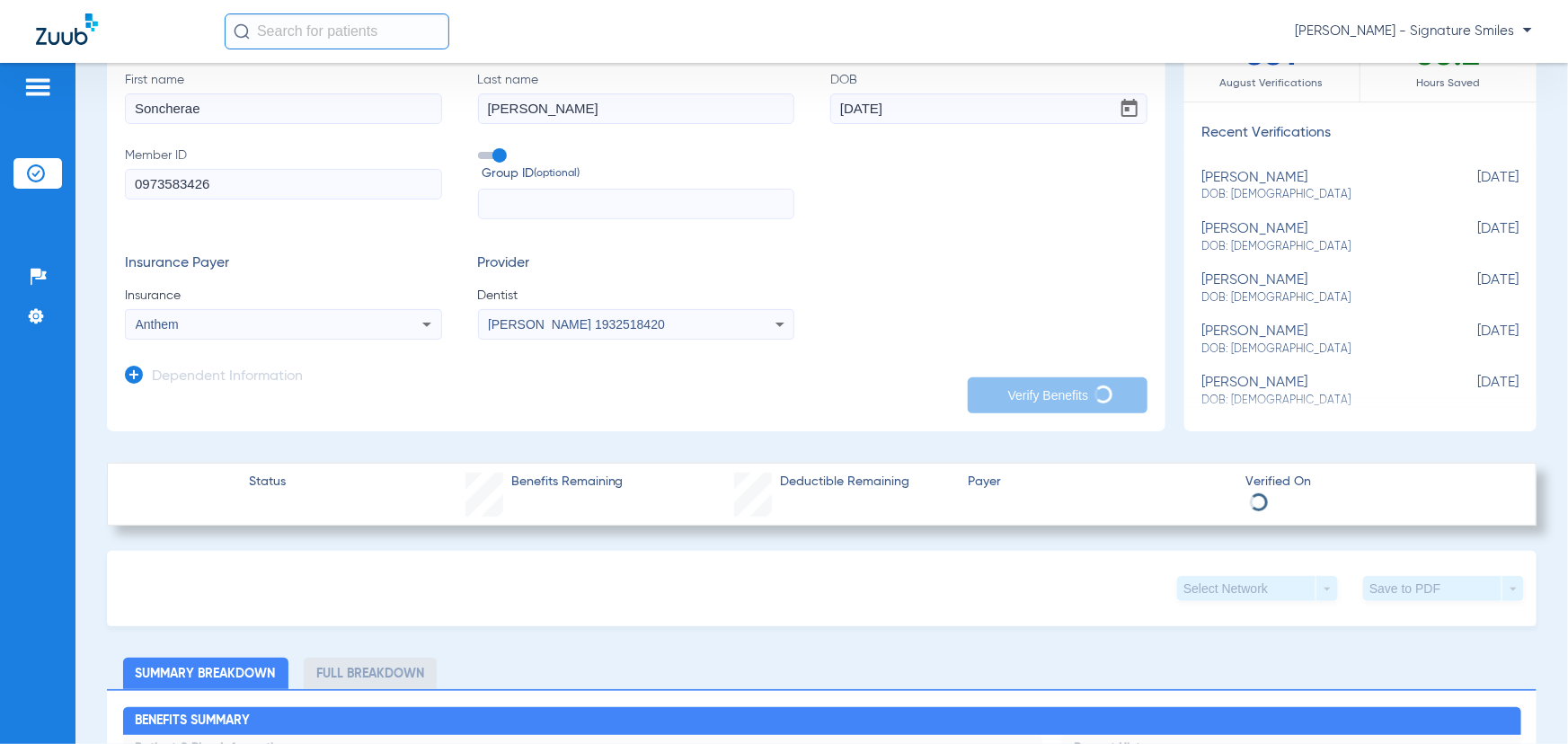
scroll to position [0, 0]
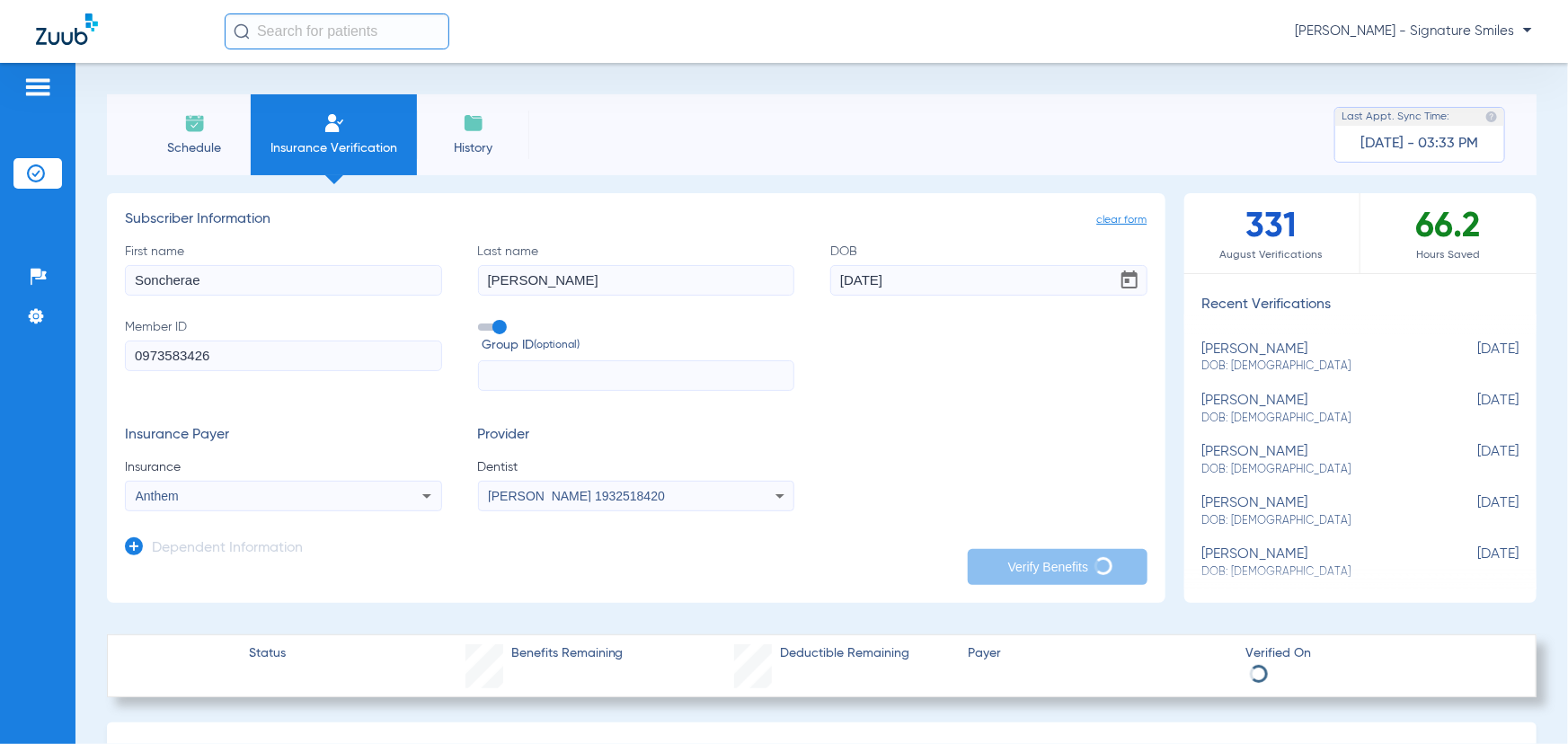
click at [178, 134] on li "Schedule" at bounding box center [194, 134] width 113 height 81
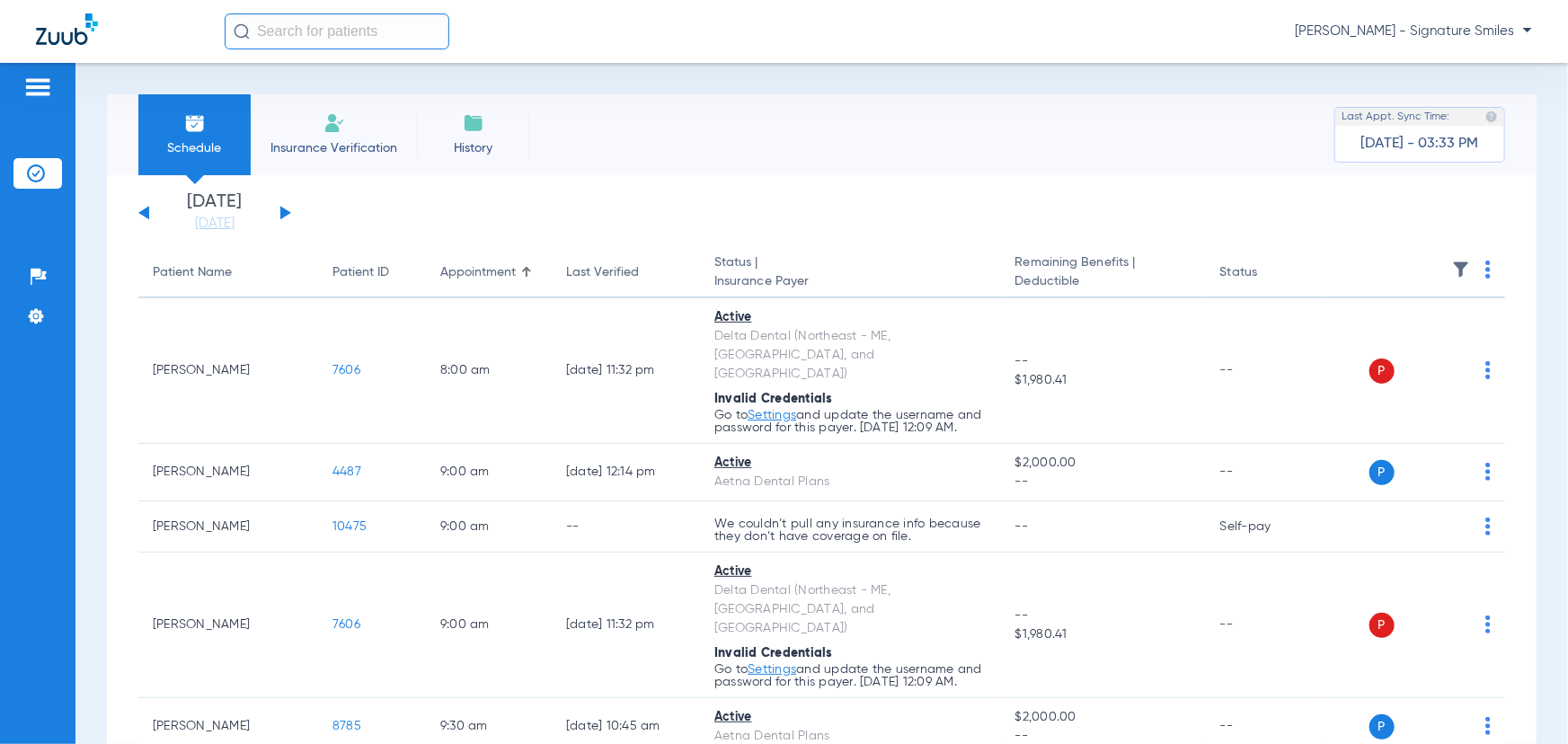
click at [280, 214] on button at bounding box center [285, 212] width 10 height 13
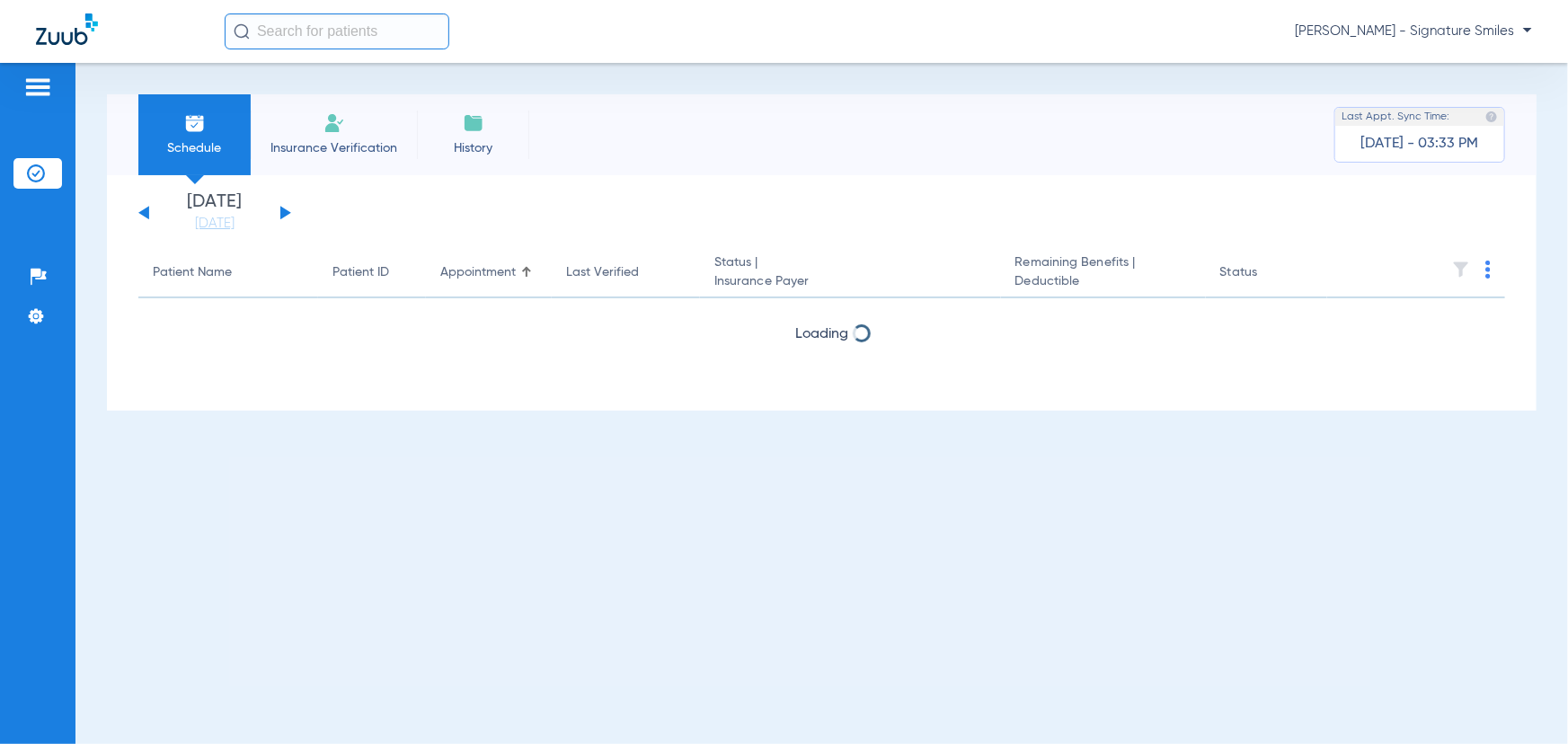
click at [280, 214] on button at bounding box center [285, 212] width 10 height 13
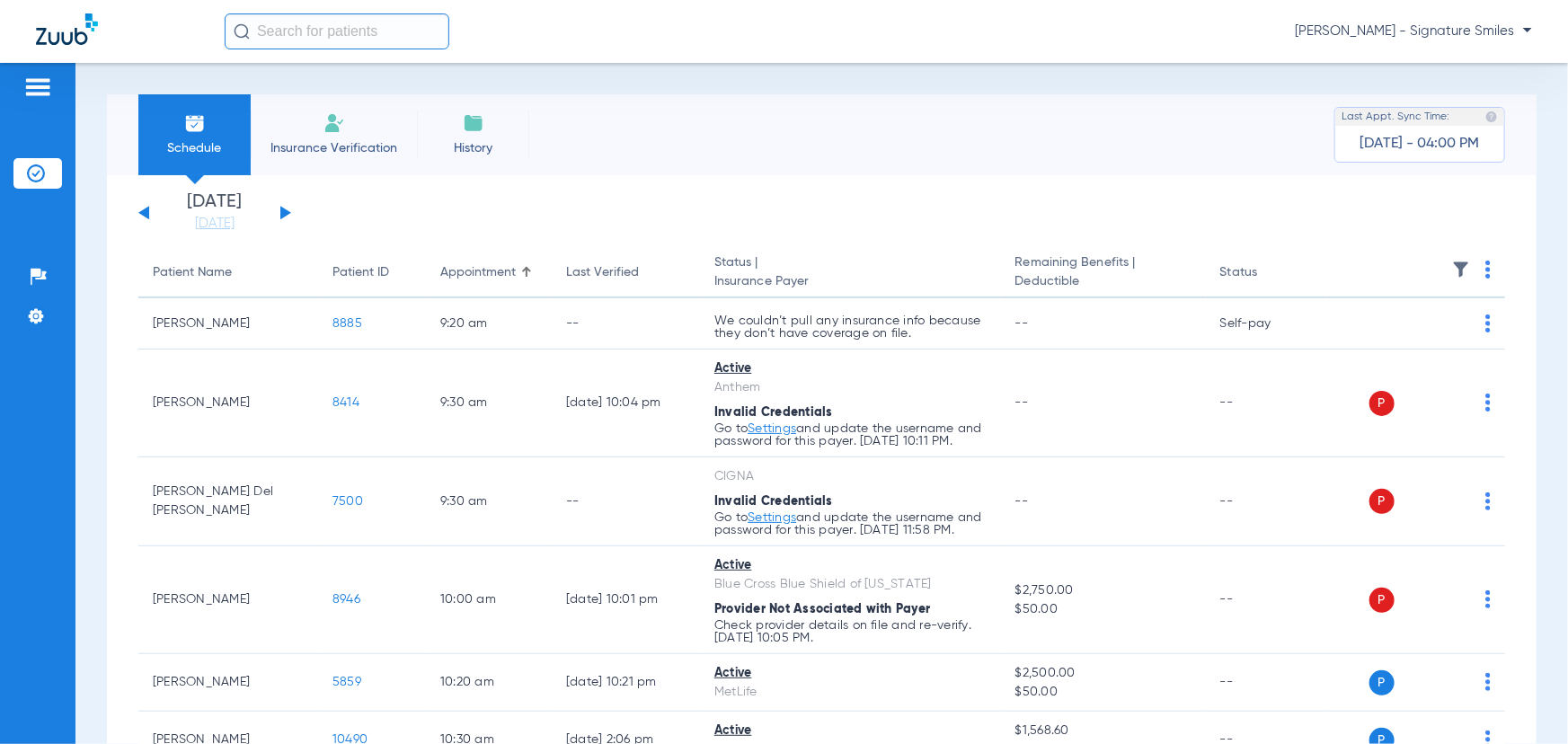
click at [287, 213] on button at bounding box center [285, 212] width 10 height 13
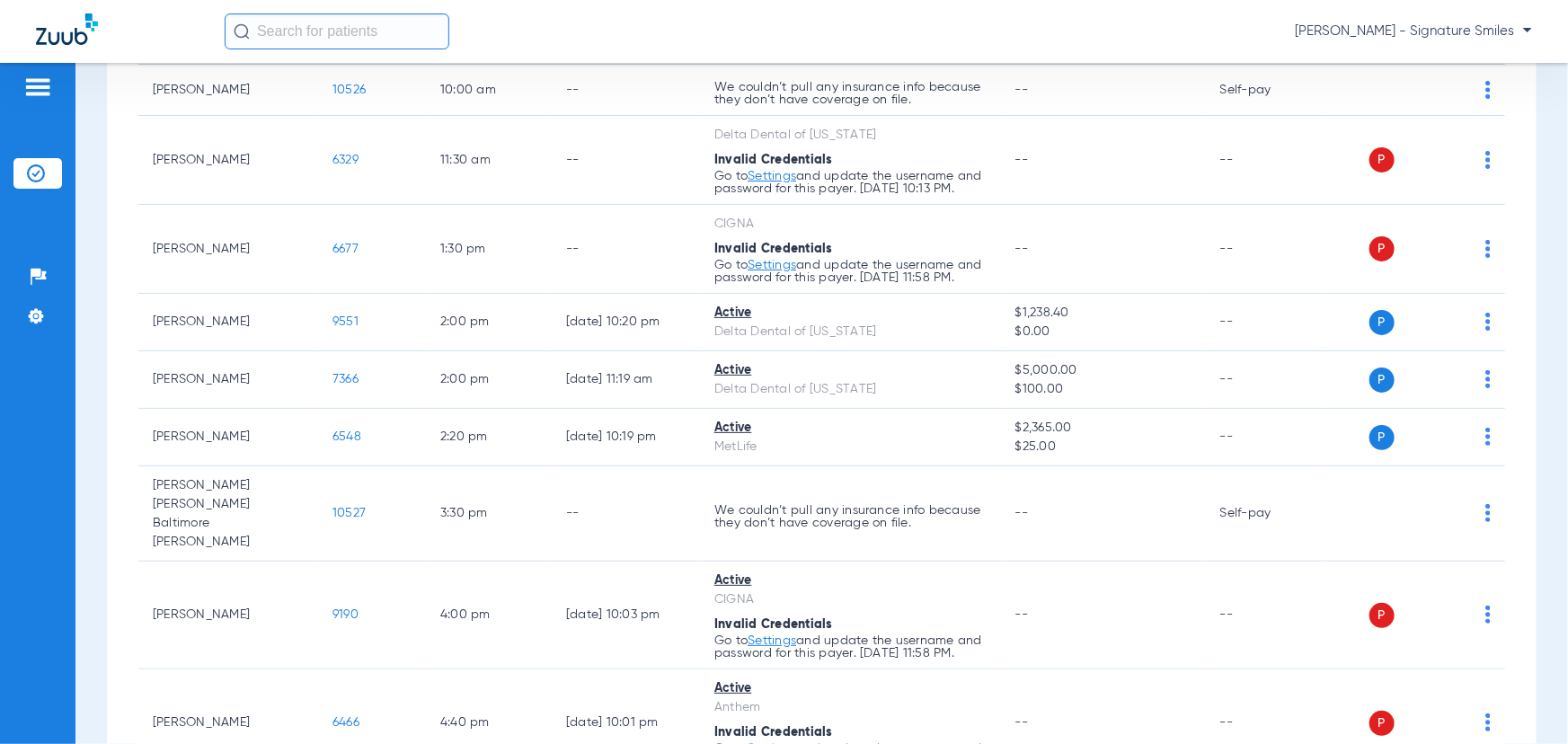
scroll to position [571, 0]
